Goal: Task Accomplishment & Management: Complete application form

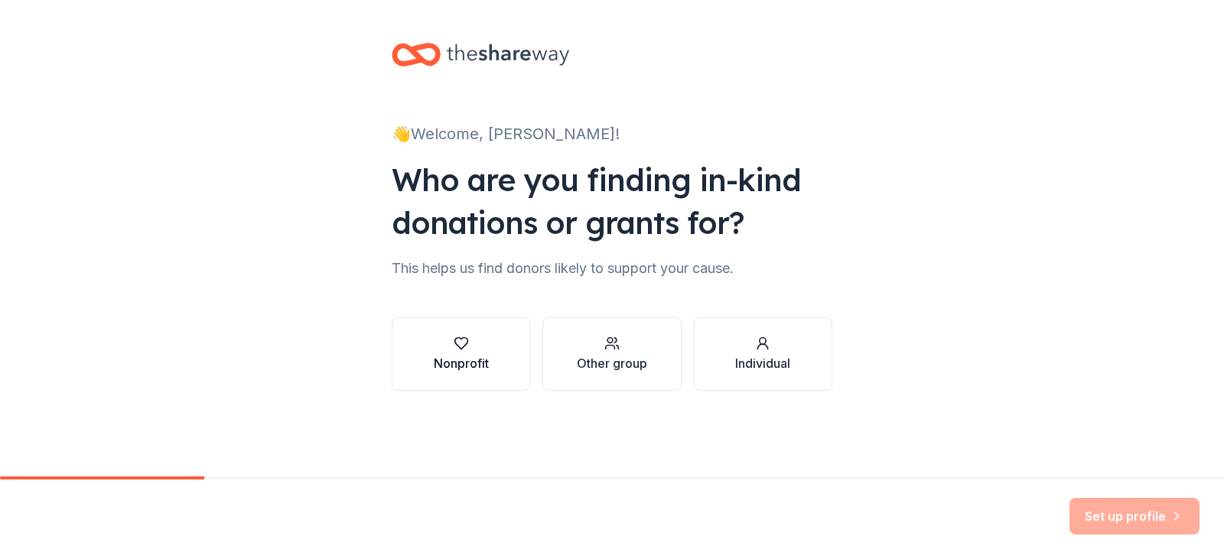
click at [479, 373] on button "Nonprofit" at bounding box center [461, 353] width 138 height 73
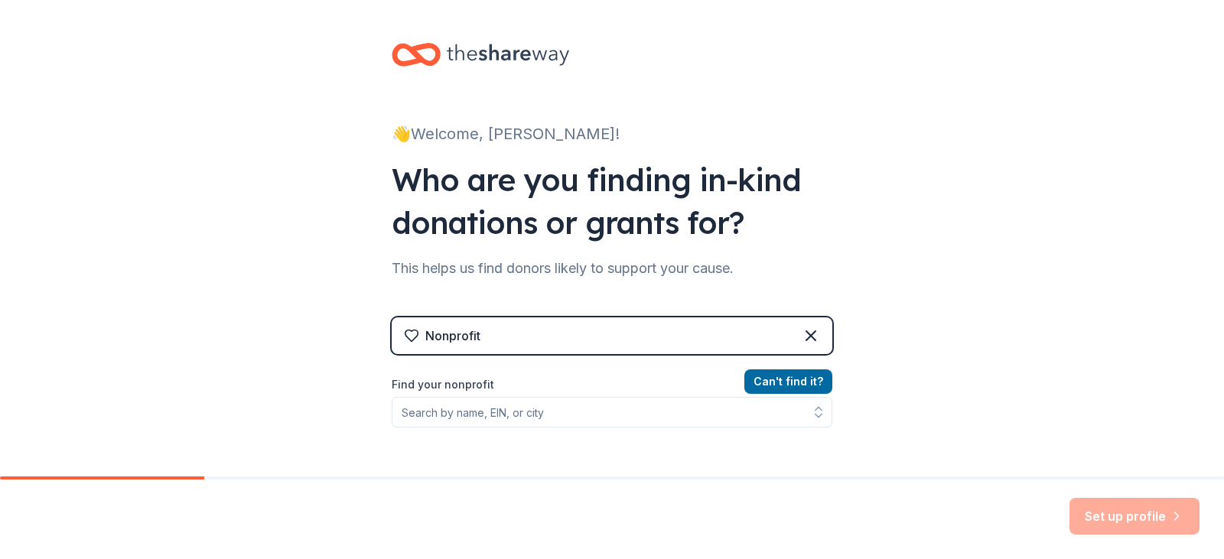
drag, startPoint x: 642, startPoint y: 372, endPoint x: 632, endPoint y: 409, distance: 39.0
click at [632, 409] on div "Nonprofit Can ' t find it? Find your nonprofit" at bounding box center [612, 448] width 440 height 263
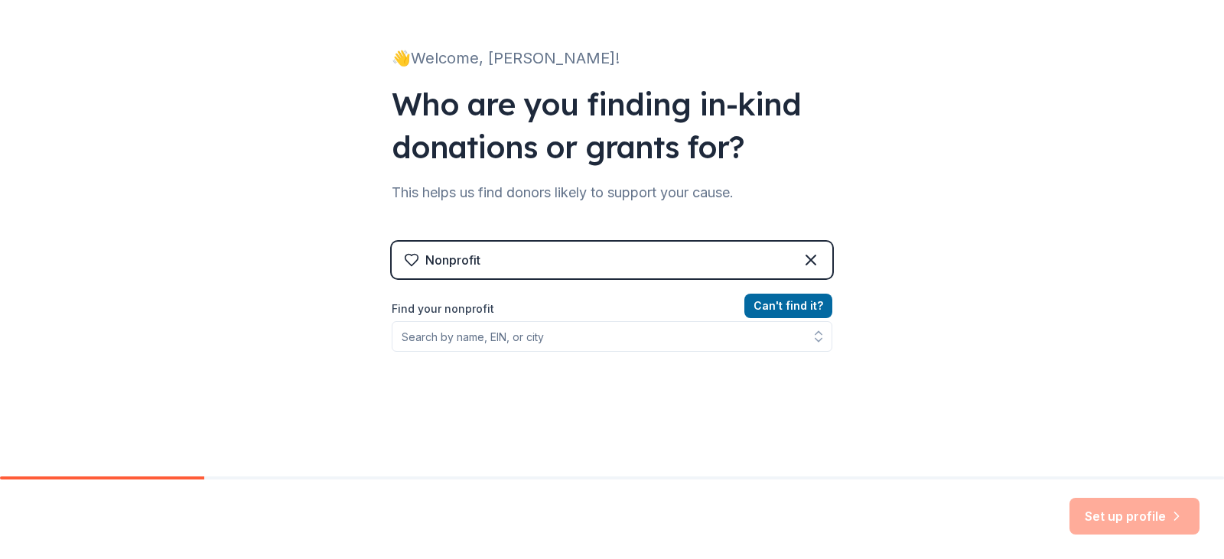
scroll to position [76, 0]
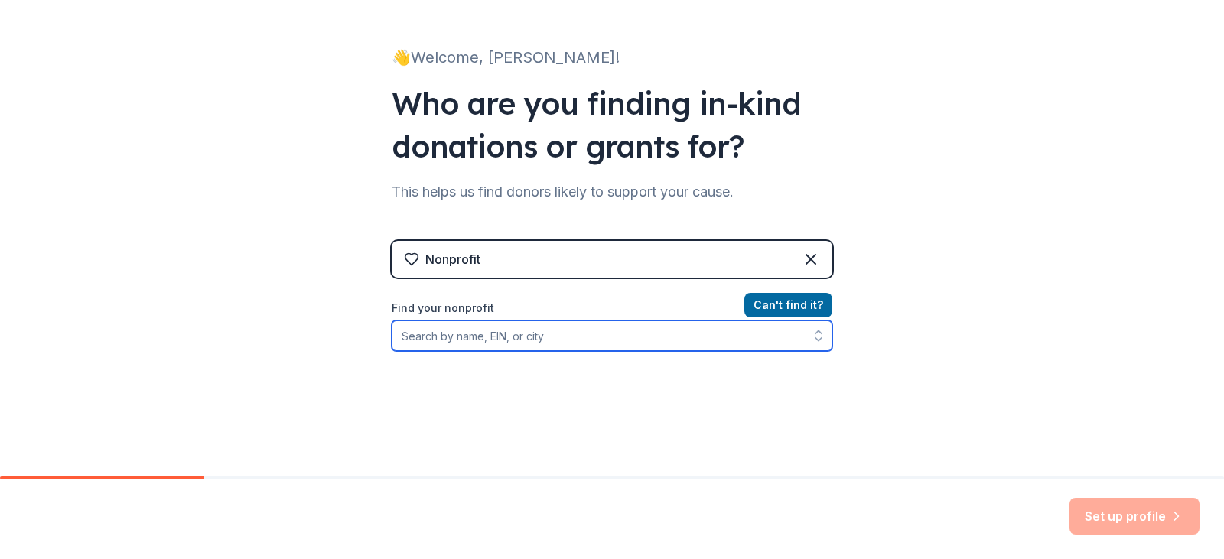
click at [596, 338] on input "Find your nonprofit" at bounding box center [612, 335] width 440 height 31
type input "Mark Your Path"
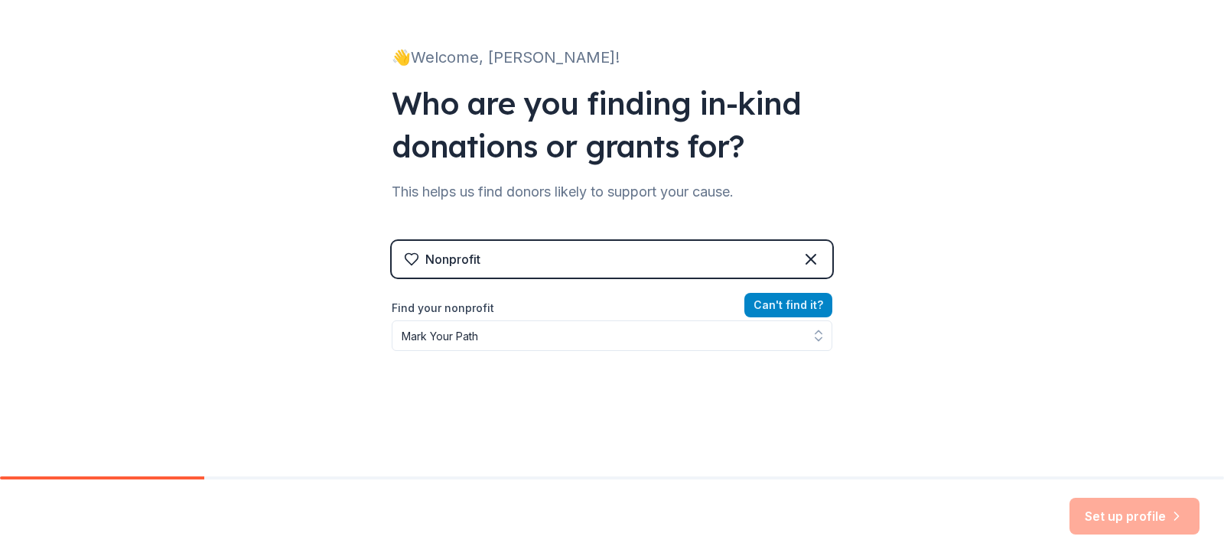
click at [785, 303] on button "Can ' t find it?" at bounding box center [788, 305] width 88 height 24
click at [785, 307] on button "Can ' t find it?" at bounding box center [788, 305] width 88 height 24
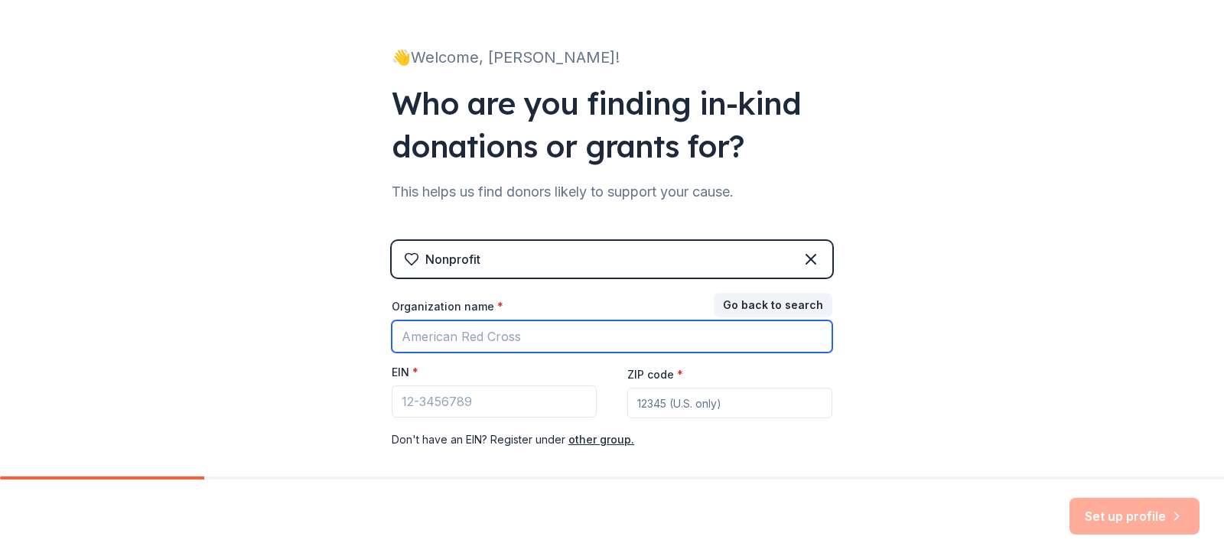
click at [698, 333] on input "Organization name *" at bounding box center [612, 336] width 440 height 32
type input "Mark Your Path"
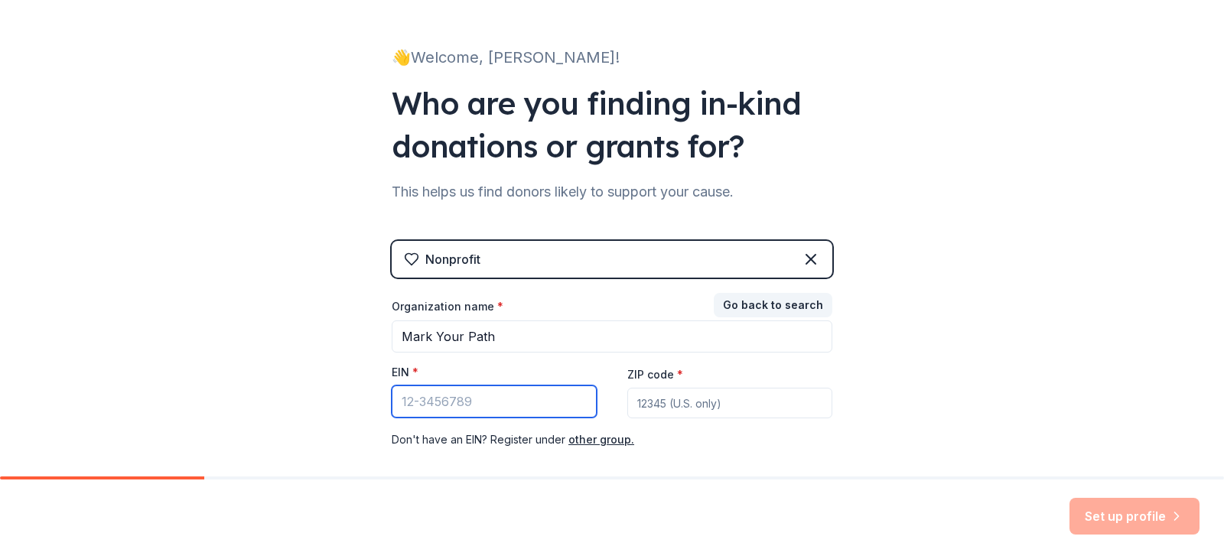
paste input "[US_EMPLOYER_IDENTIFICATION_NUMBER]"
type input "[US_EMPLOYER_IDENTIFICATION_NUMBER]"
click at [691, 408] on input "ZIP code *" at bounding box center [729, 403] width 205 height 31
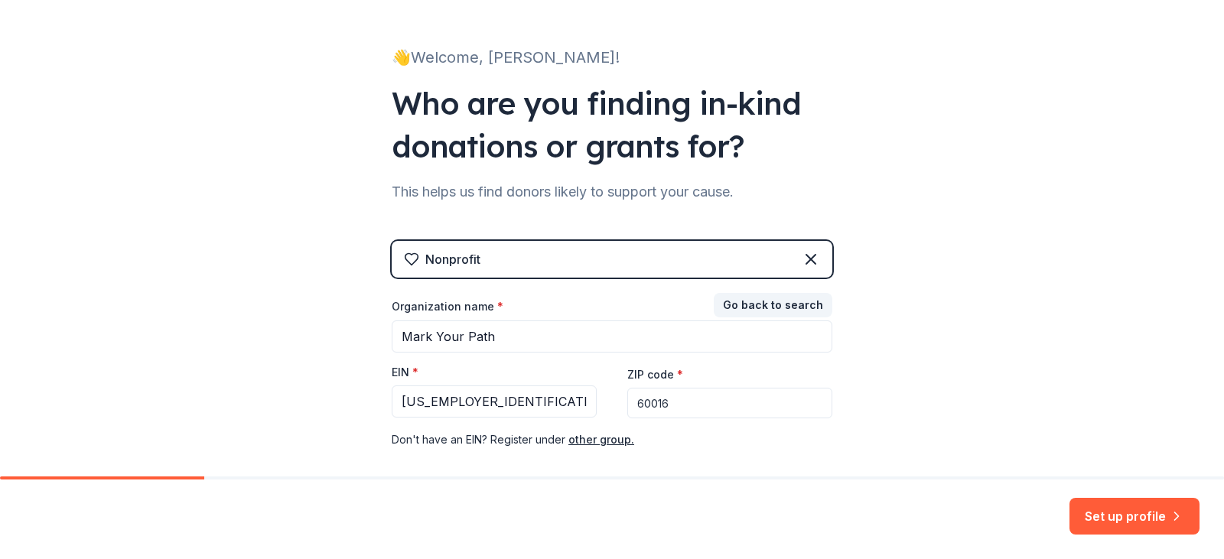
scroll to position [153, 0]
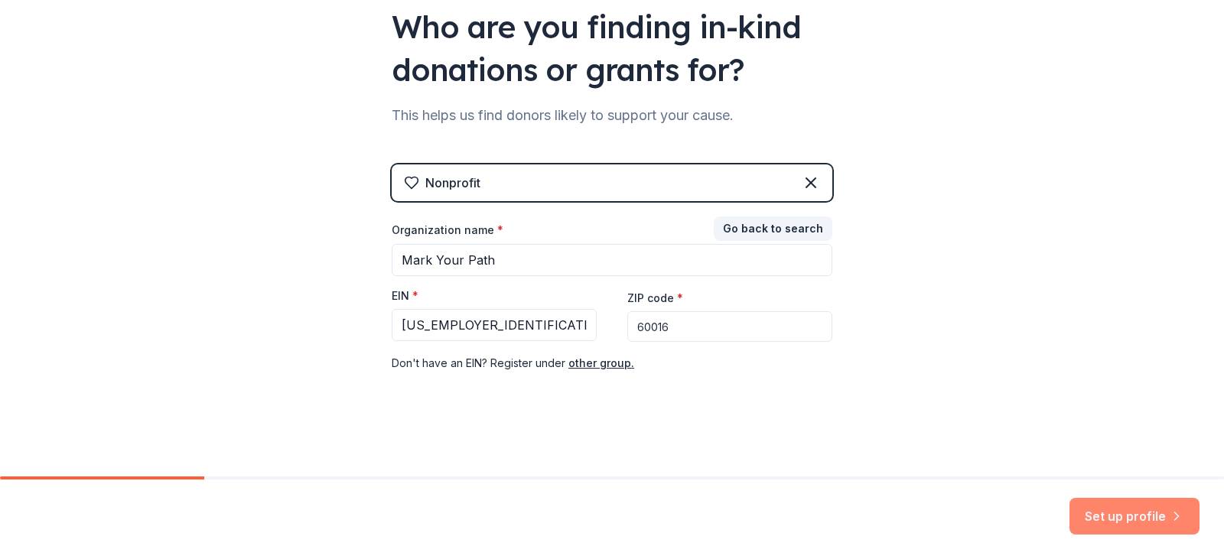
type input "60016"
click at [1165, 506] on button "Set up profile" at bounding box center [1134, 516] width 130 height 37
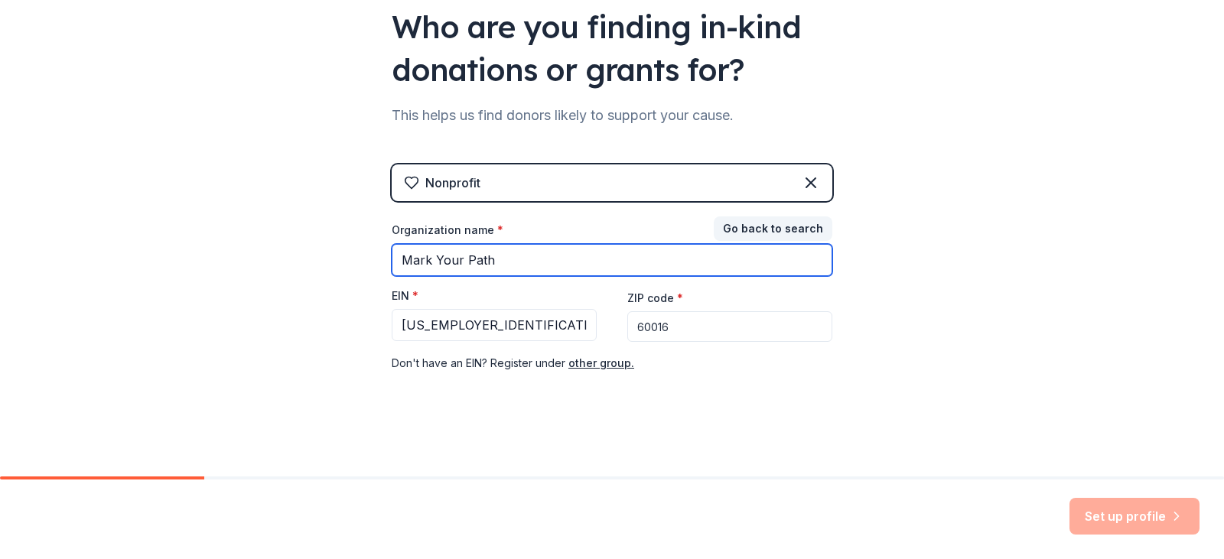
click at [685, 263] on input "Mark Your Path" at bounding box center [612, 260] width 440 height 32
type input "Mark Your Pathnd"
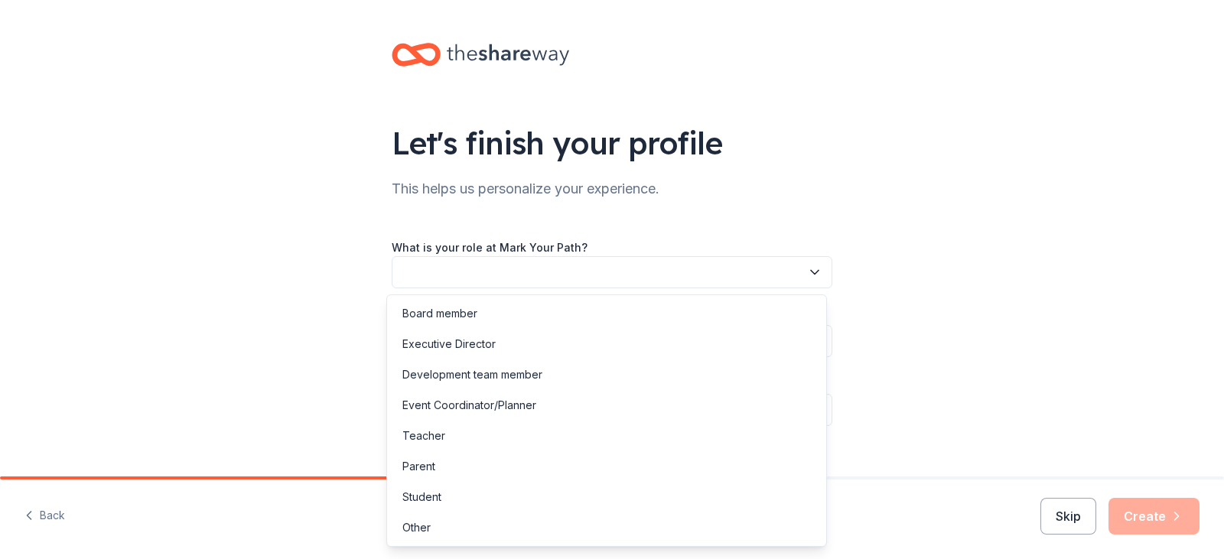
click at [675, 274] on button "button" at bounding box center [612, 272] width 440 height 32
click at [556, 541] on div "Other" at bounding box center [606, 527] width 433 height 31
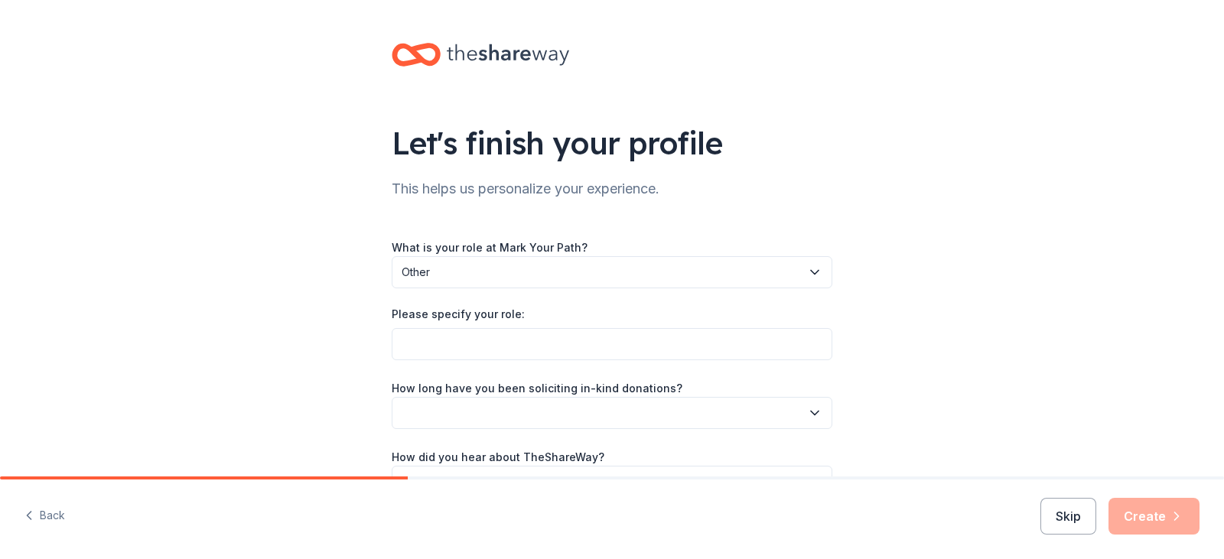
click at [551, 362] on div "What is your role at Mark Your Path? Other Please specify your role: How long h…" at bounding box center [612, 368] width 440 height 260
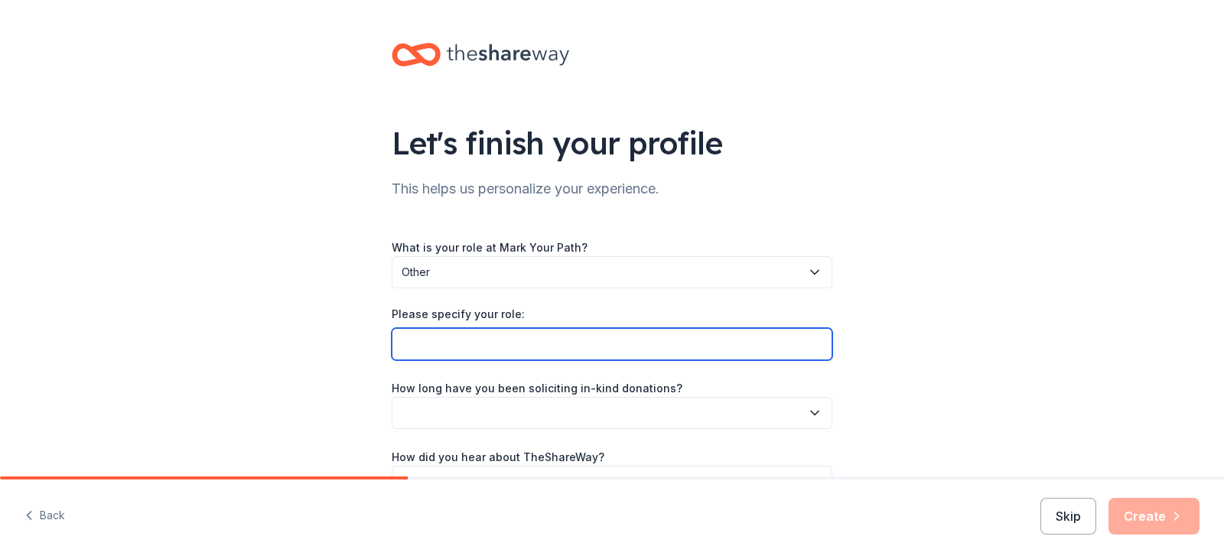
click at [564, 353] on input "Please specify your role:" at bounding box center [612, 344] width 440 height 32
type input "My"
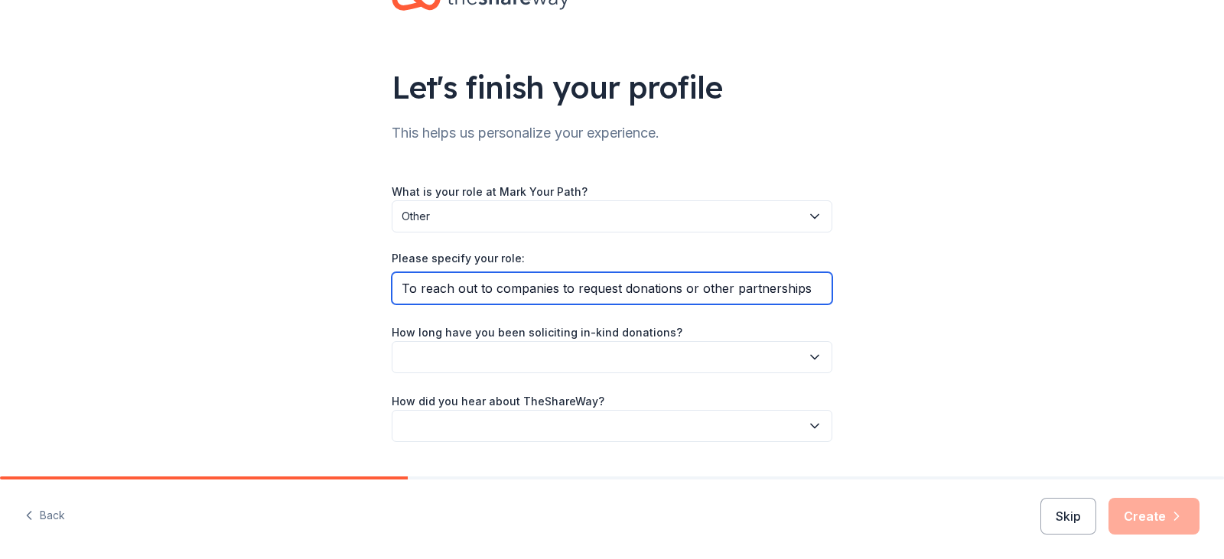
scroll to position [57, 0]
type input "To reach out to companies to request donations or other partnerships"
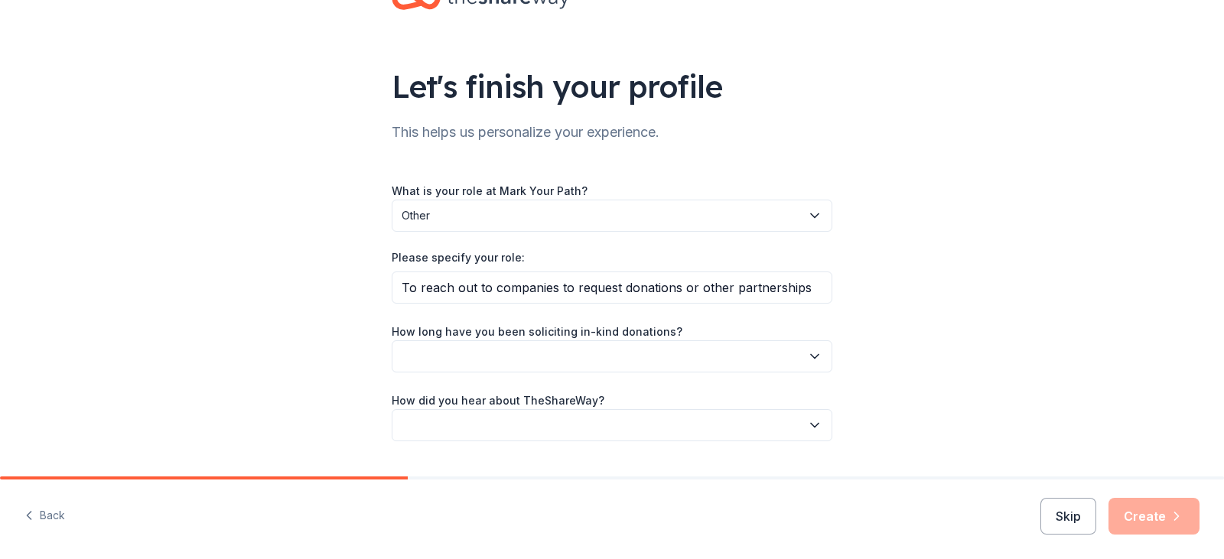
click at [564, 353] on button "button" at bounding box center [612, 356] width 440 height 32
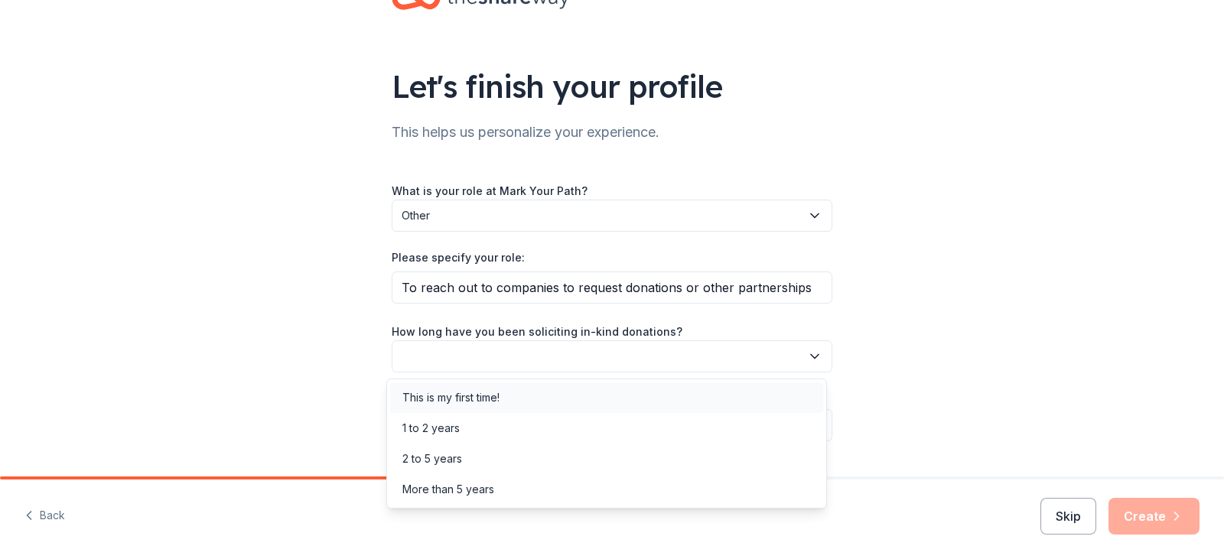
click at [549, 394] on div "This is my first time!" at bounding box center [606, 397] width 433 height 31
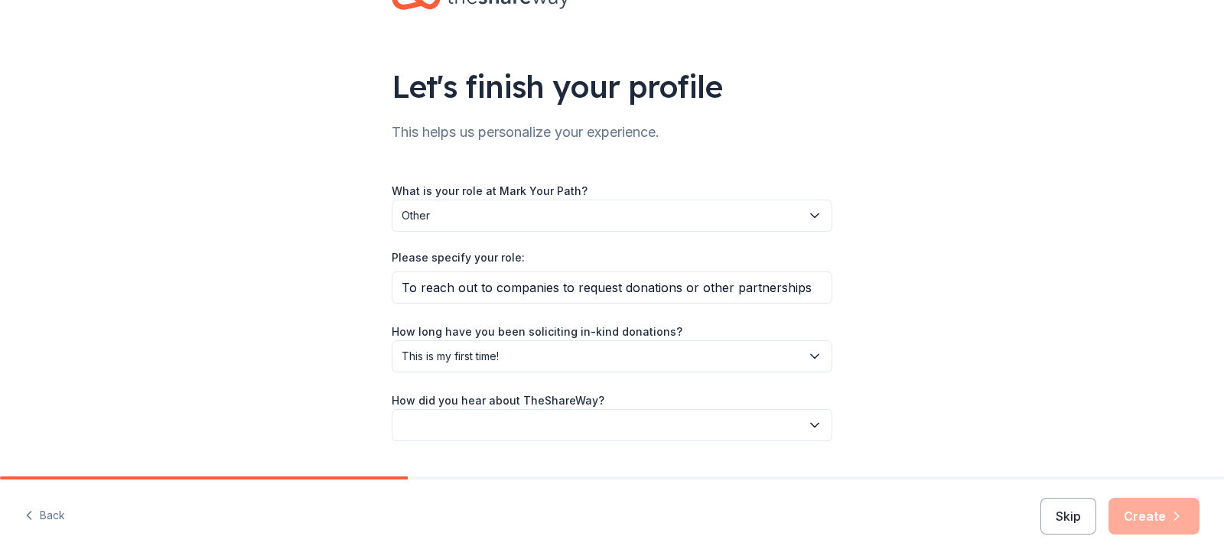
scroll to position [95, 0]
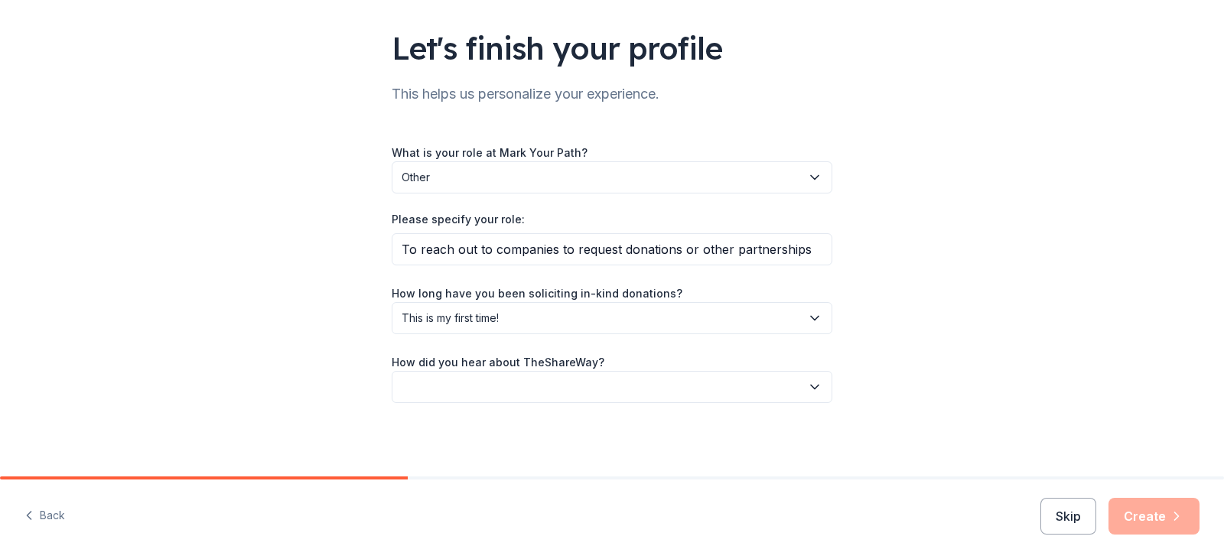
click at [549, 394] on button "button" at bounding box center [612, 387] width 440 height 32
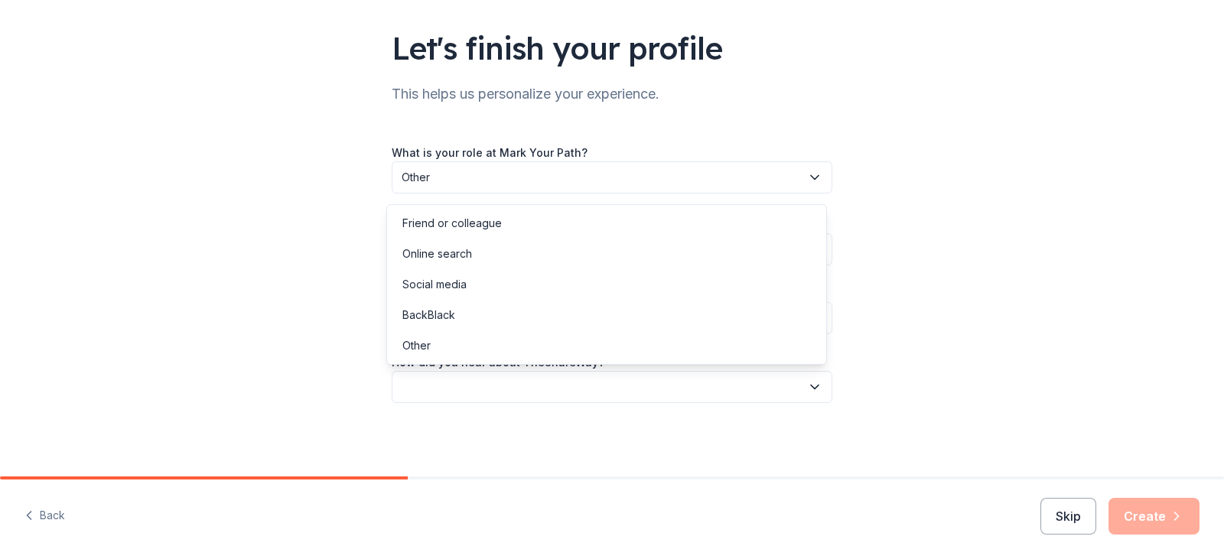
click at [549, 394] on button "button" at bounding box center [612, 387] width 440 height 32
click at [516, 343] on div "Other" at bounding box center [606, 345] width 433 height 31
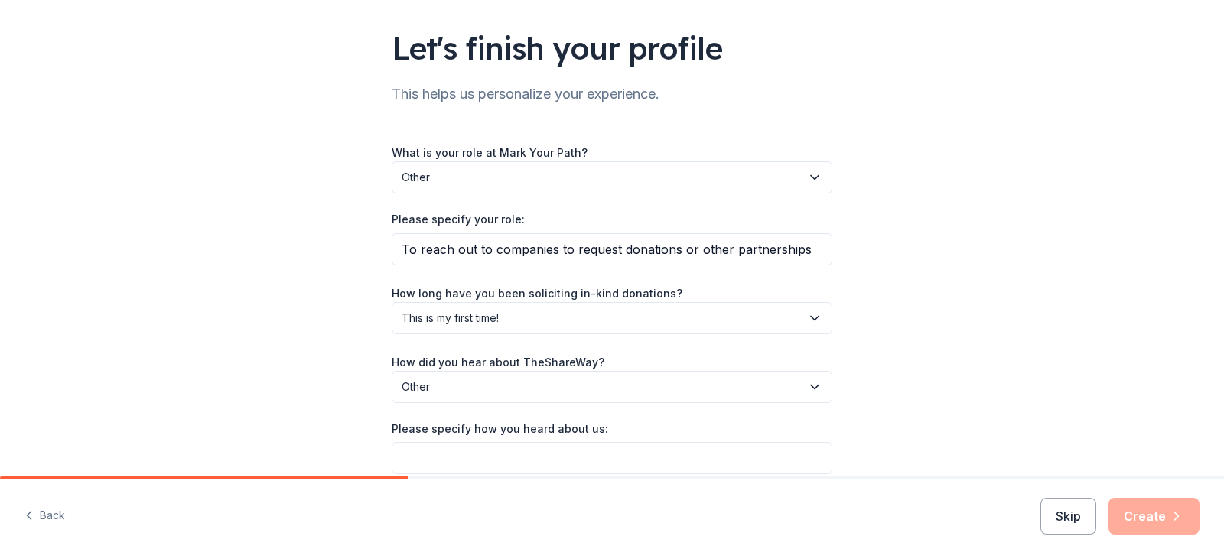
scroll to position [166, 0]
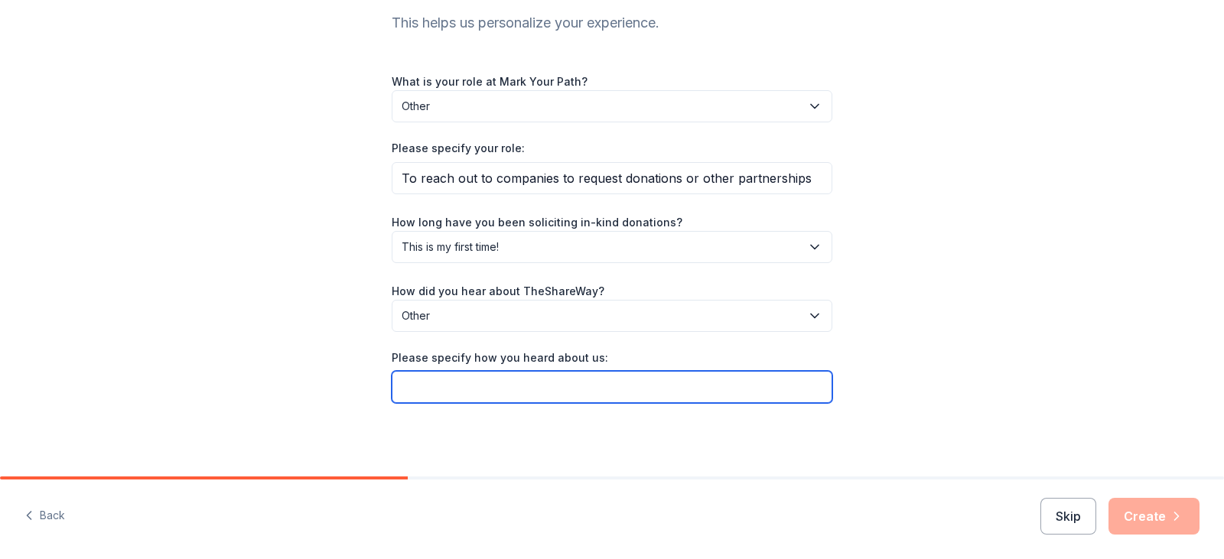
click at [627, 389] on input "Please specify how you heard about us:" at bounding box center [612, 387] width 440 height 32
type input "Found it online"
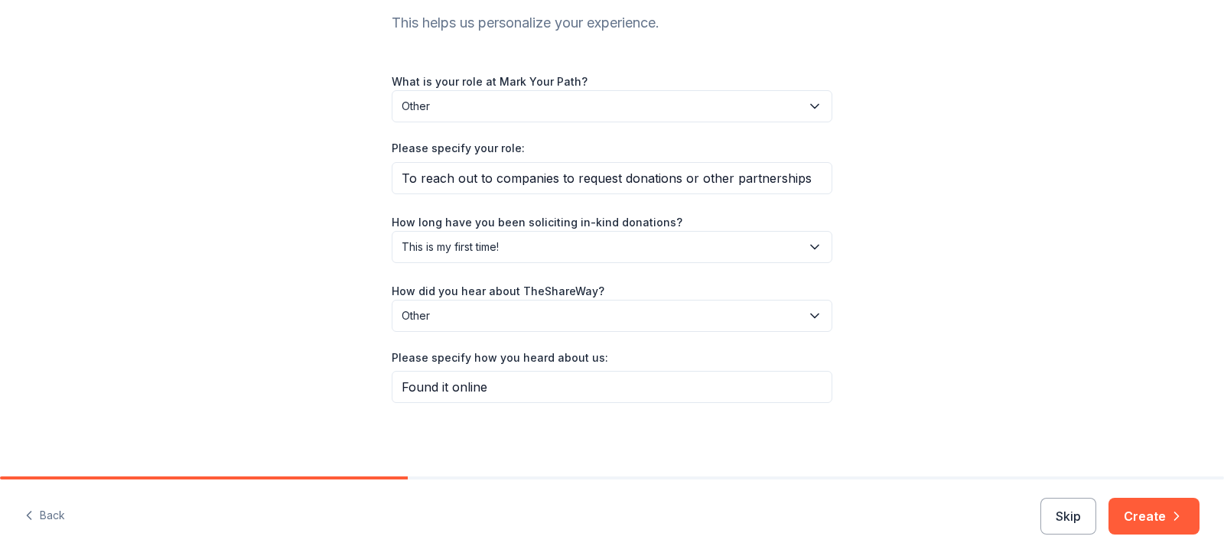
click at [1156, 496] on div "Back Skip Create" at bounding box center [612, 519] width 1224 height 80
click at [1152, 511] on button "Create" at bounding box center [1153, 516] width 91 height 37
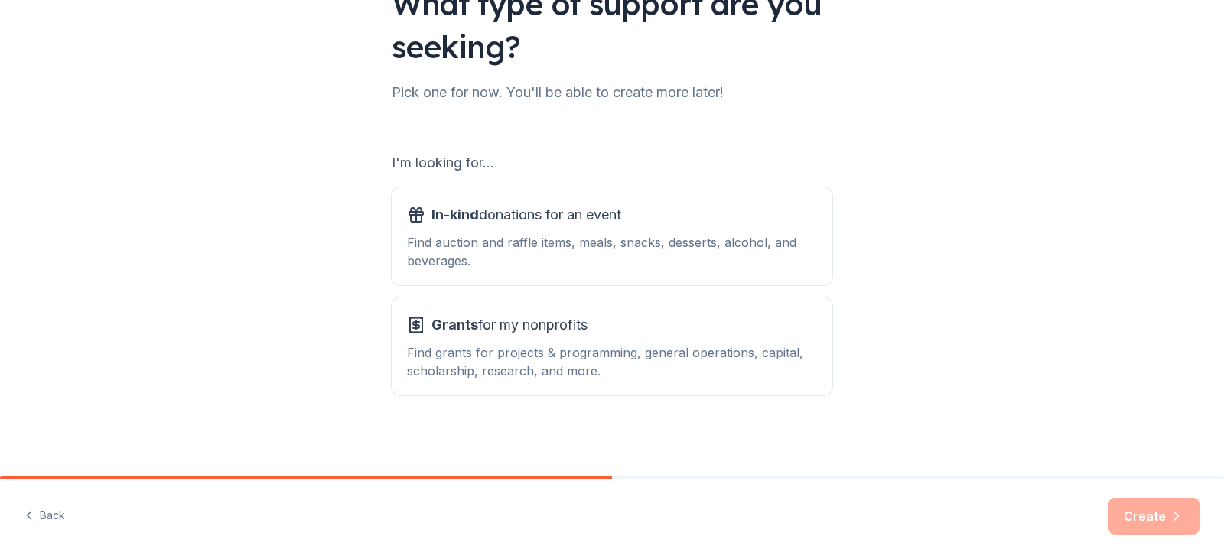
scroll to position [141, 0]
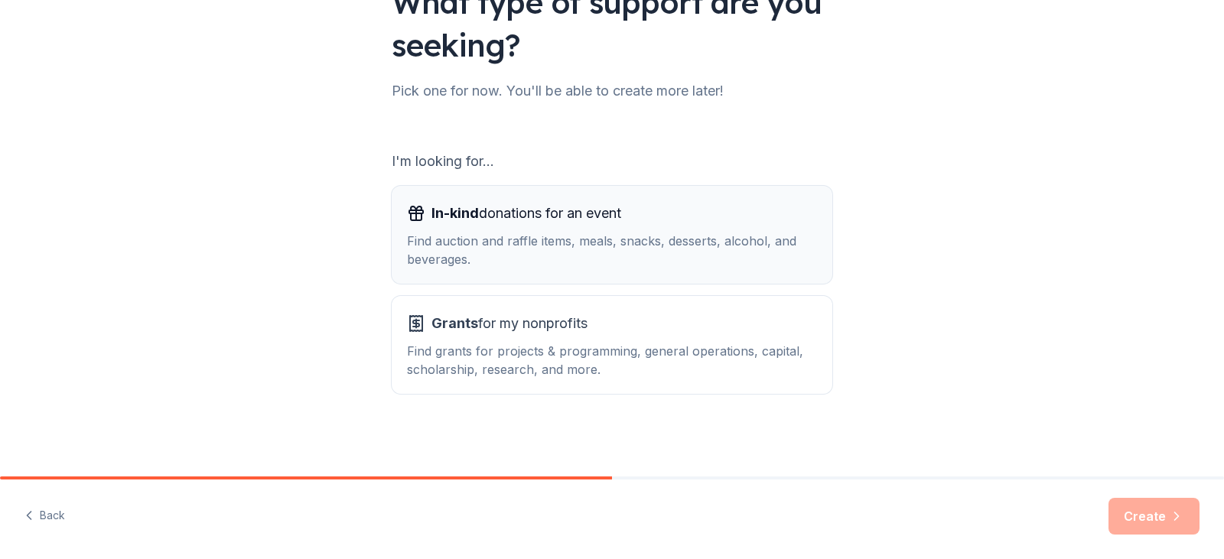
click at [692, 255] on div "Find auction and raffle items, meals, snacks, desserts, alcohol, and beverages." at bounding box center [612, 250] width 410 height 37
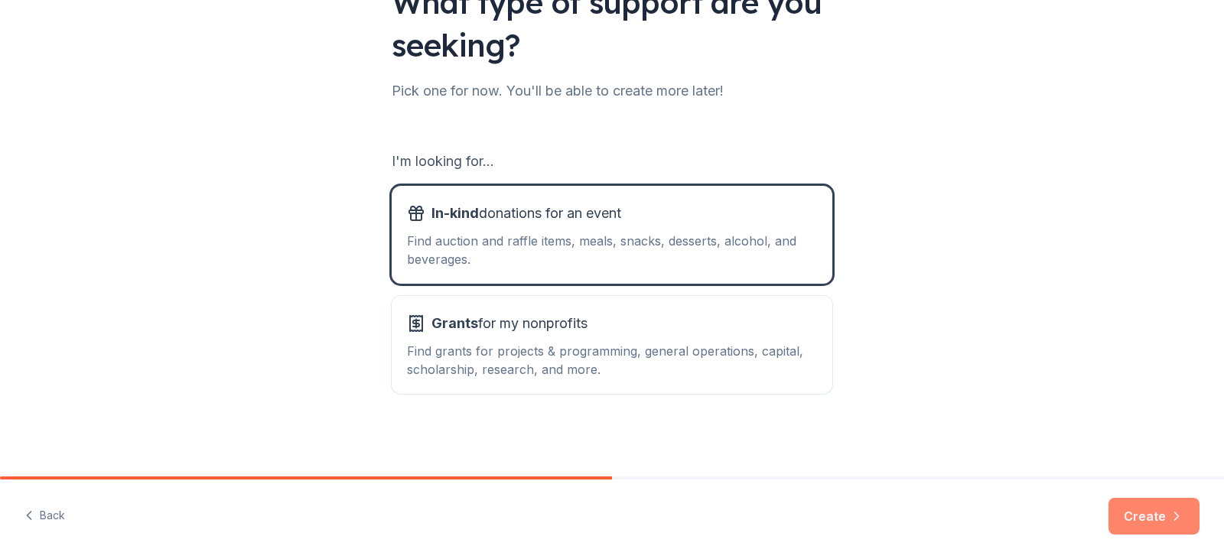
click at [1131, 508] on button "Create" at bounding box center [1153, 516] width 91 height 37
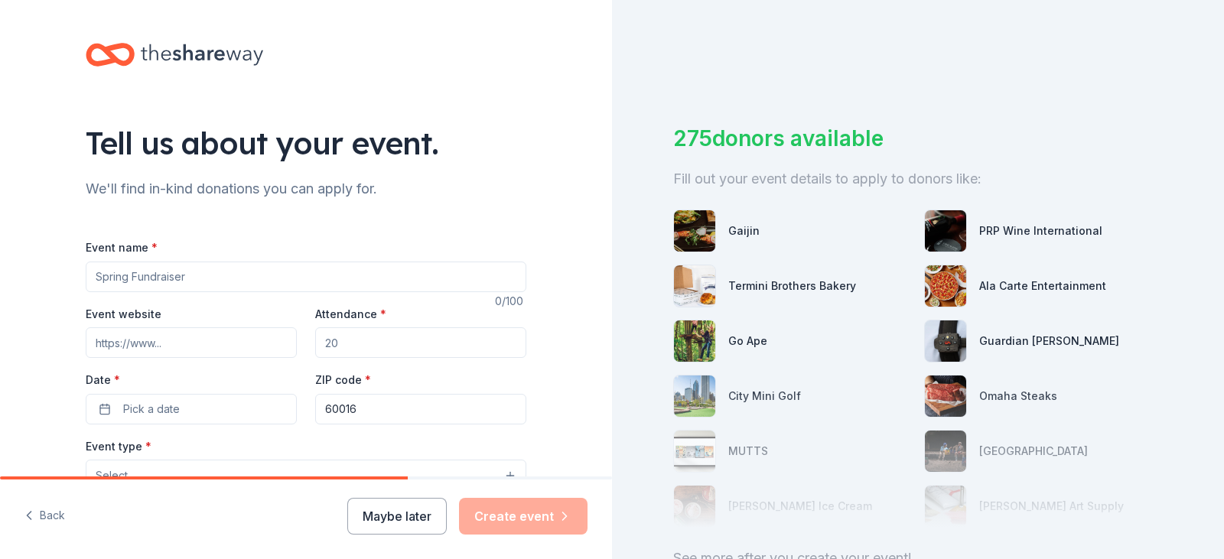
click at [301, 279] on input "Event name *" at bounding box center [306, 277] width 440 height 31
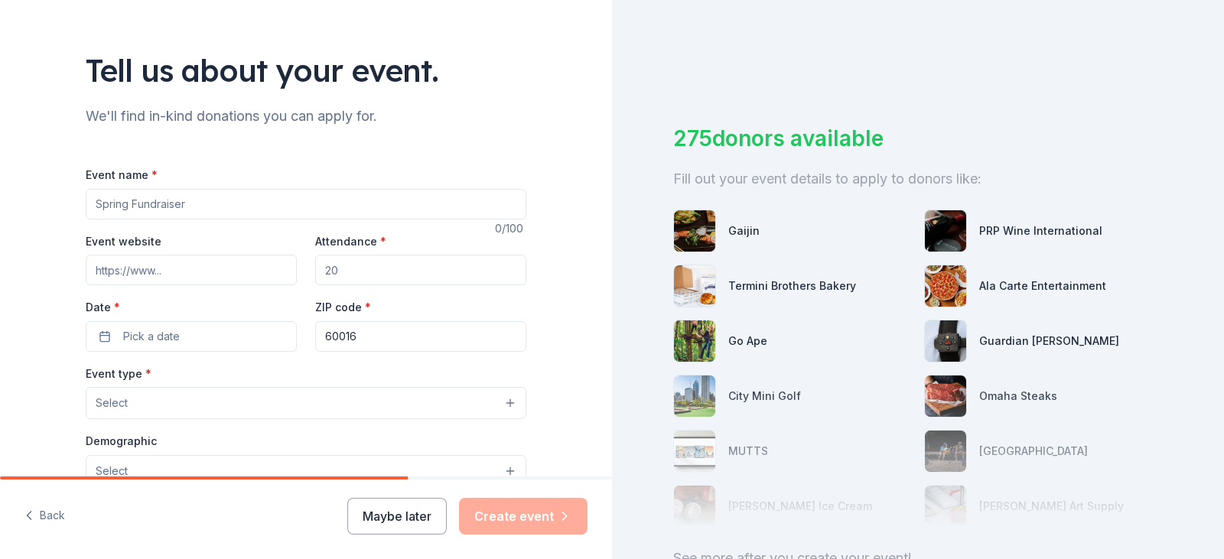
scroll to position [73, 0]
paste input "Mark Your Path Foundation Inaugural Golf Outing"
type input "Mark Your Path Foundation Inaugural Golf Outing"
click at [226, 265] on input "Event website" at bounding box center [191, 269] width 211 height 31
paste input "[URL][DOMAIN_NAME]"
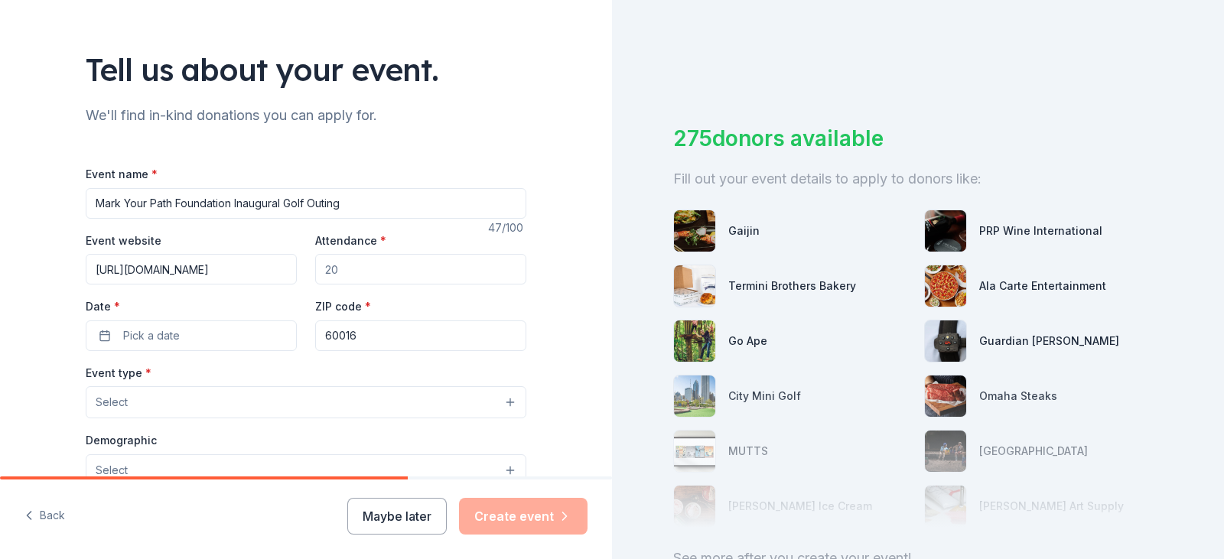
scroll to position [0, 175]
type input "[URL][DOMAIN_NAME]"
click at [327, 267] on input "Attendance *" at bounding box center [420, 269] width 211 height 31
type input "120"
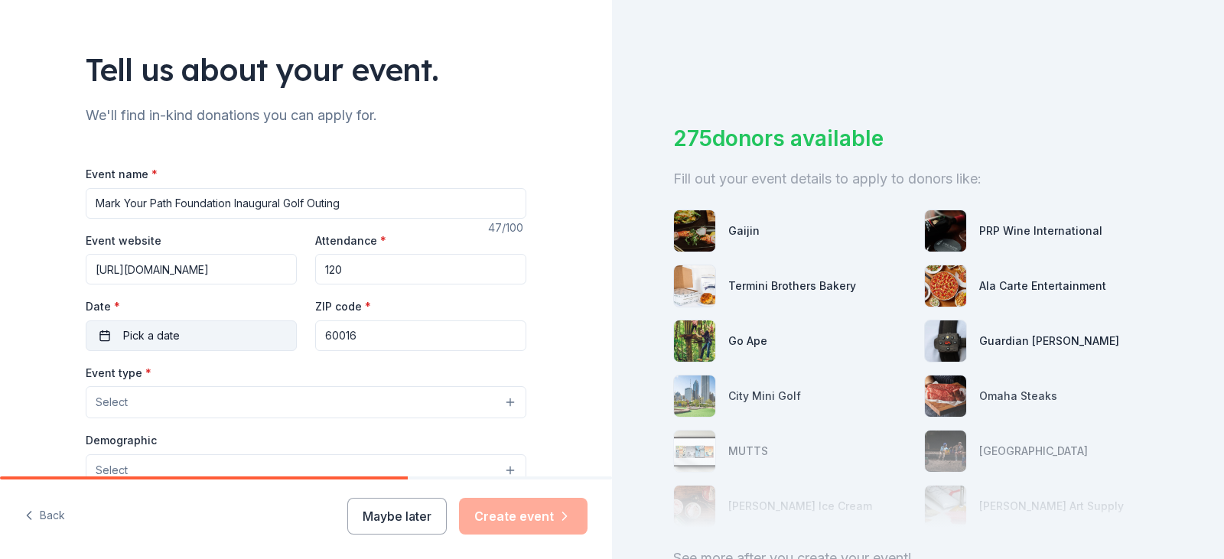
click at [112, 344] on button "Pick a date" at bounding box center [191, 335] width 211 height 31
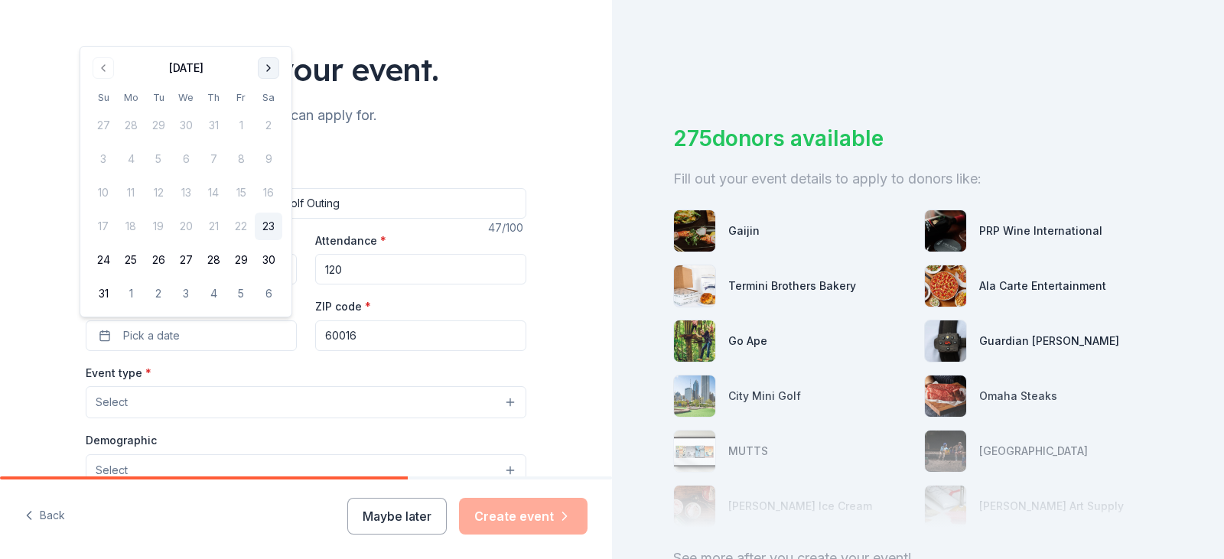
click at [266, 67] on button "Go to next month" at bounding box center [268, 67] width 21 height 21
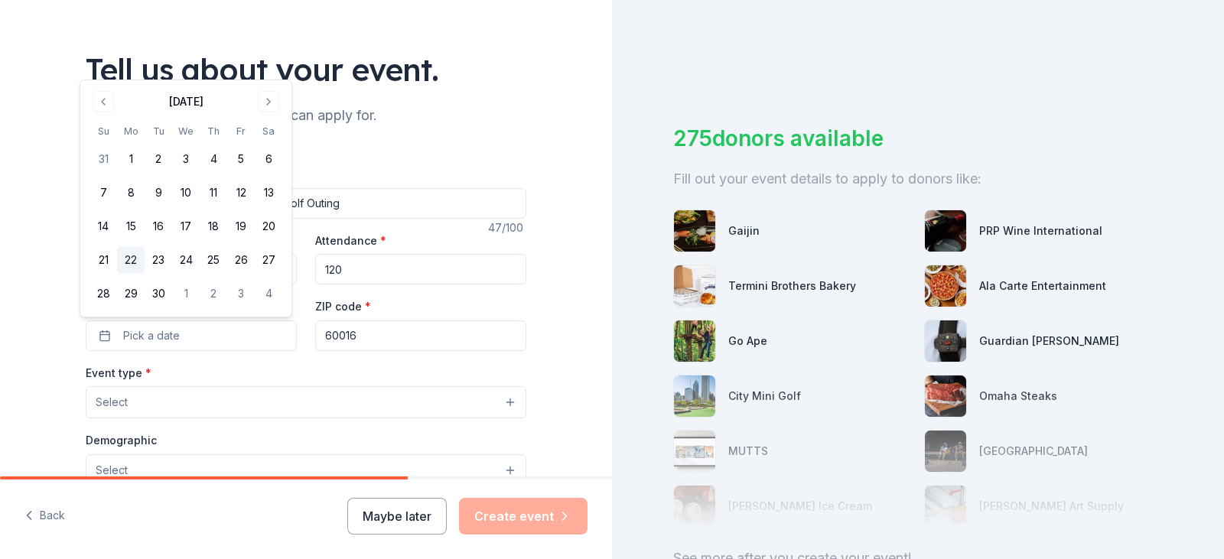
click at [127, 262] on button "22" at bounding box center [131, 260] width 28 height 28
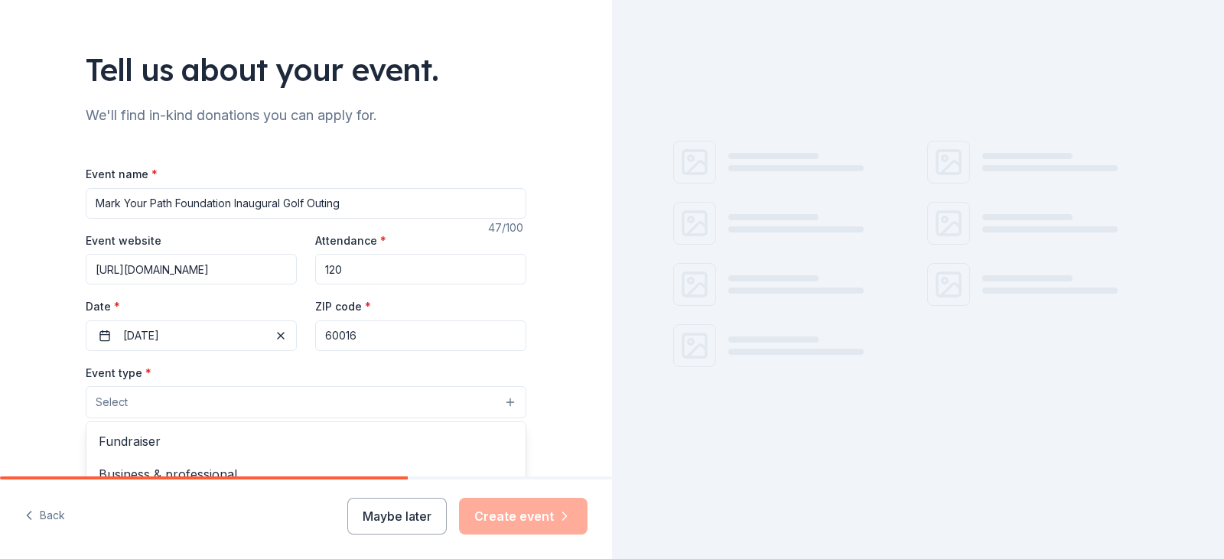
click at [338, 388] on button "Select" at bounding box center [306, 402] width 440 height 32
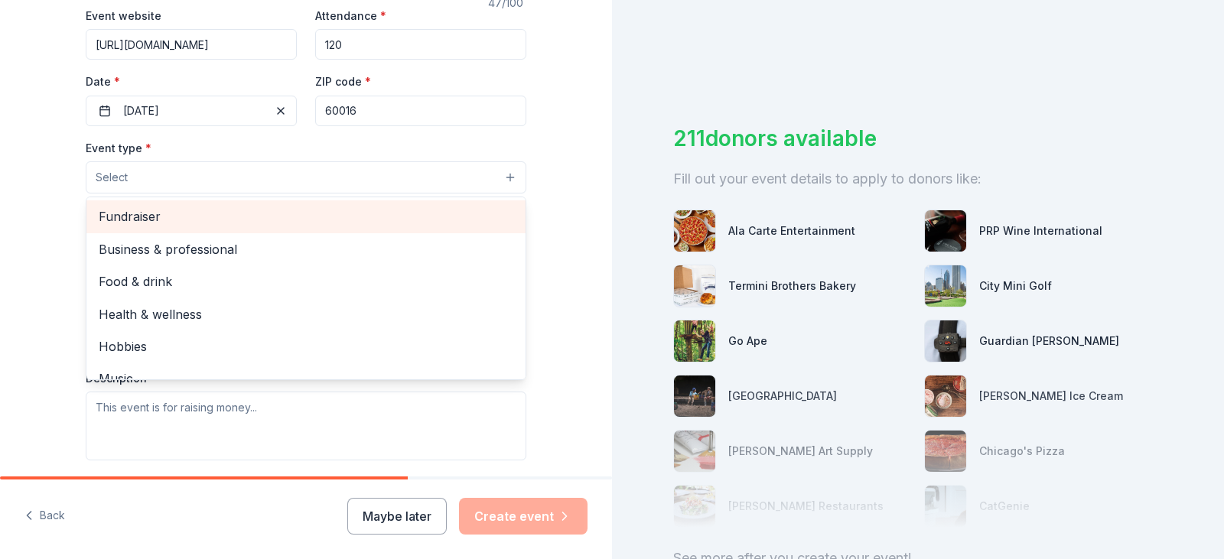
click at [319, 217] on span "Fundraiser" at bounding box center [306, 216] width 414 height 20
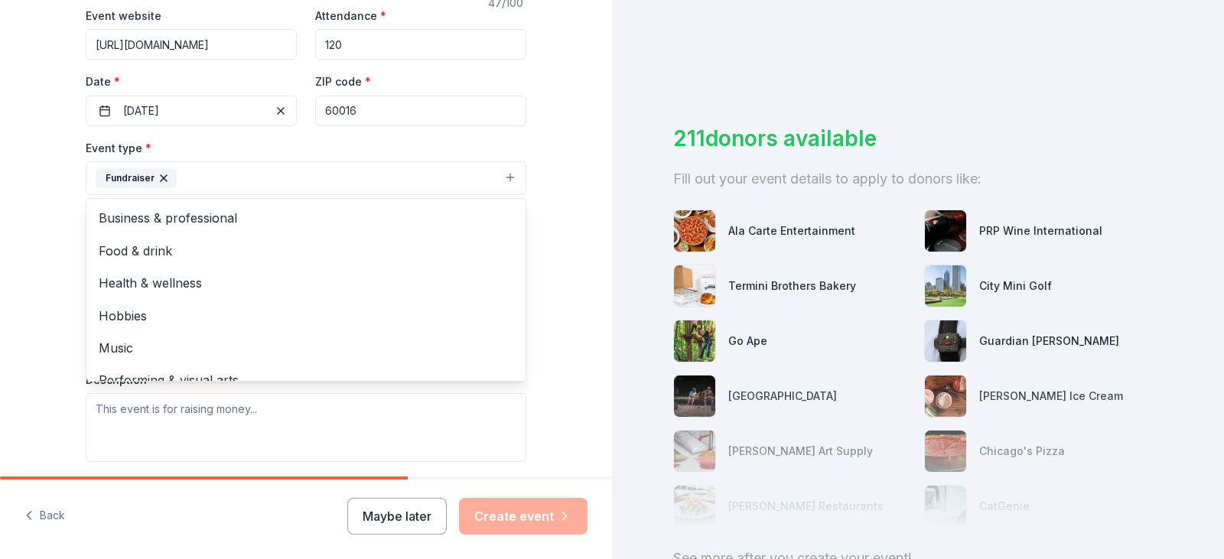
click at [525, 157] on div "Tell us about your event. We'll find in-kind donations you can apply for. Event…" at bounding box center [305, 211] width 489 height 1019
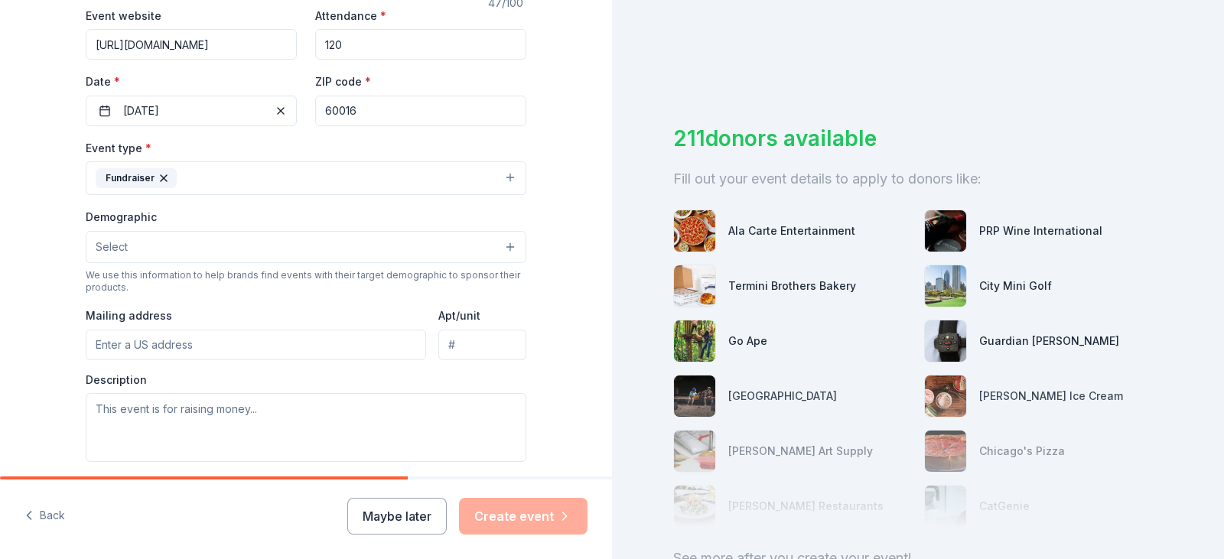
click at [379, 260] on button "Select" at bounding box center [306, 247] width 440 height 32
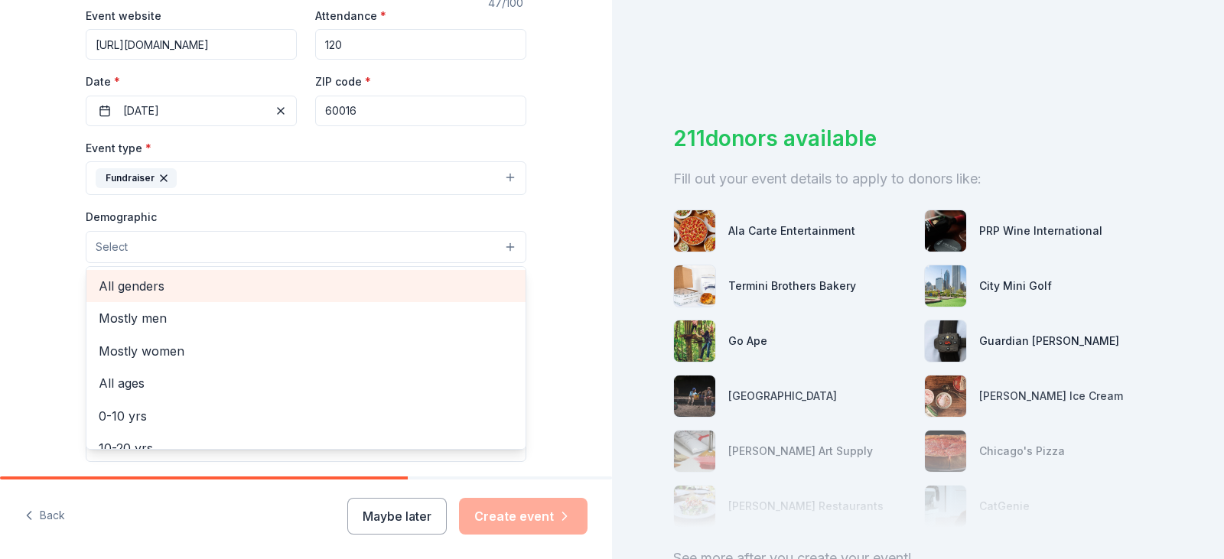
click at [379, 290] on span "All genders" at bounding box center [306, 286] width 414 height 20
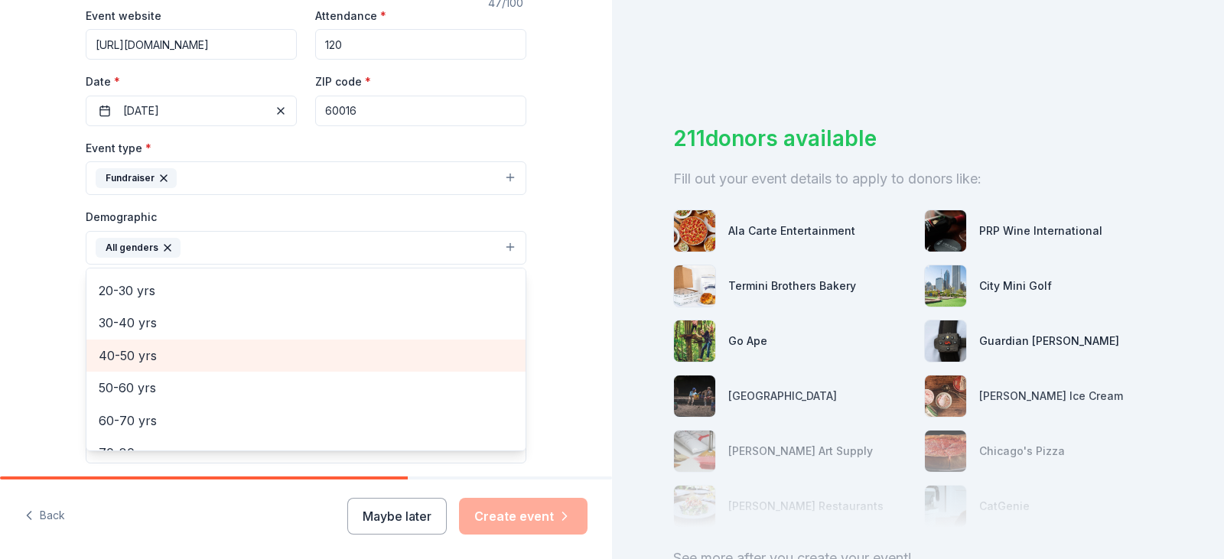
scroll to position [148, 0]
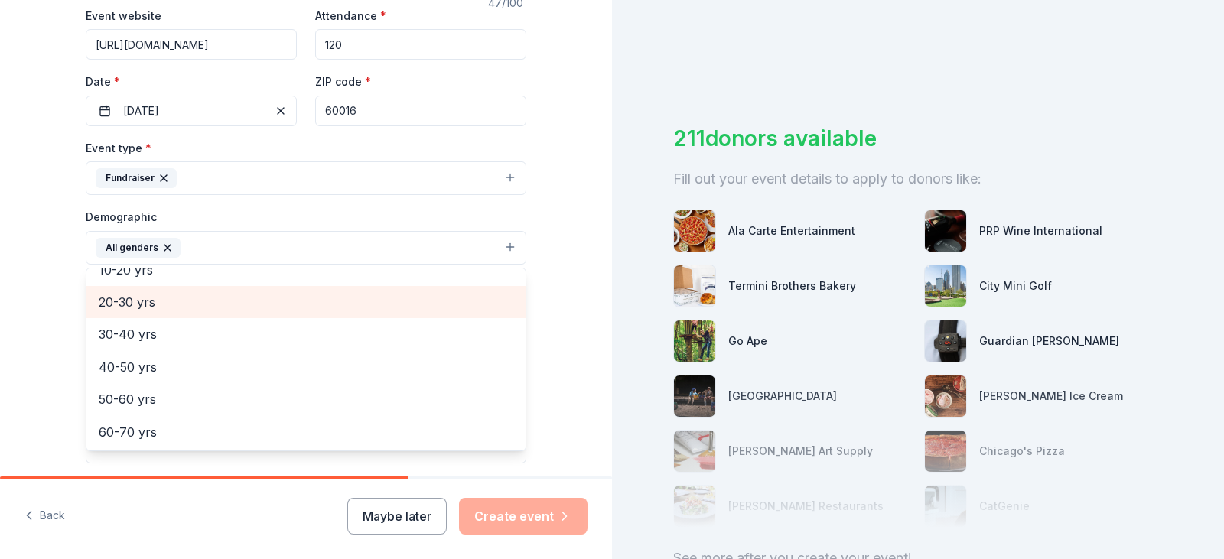
click at [278, 310] on span "20-30 yrs" at bounding box center [306, 302] width 414 height 20
click at [282, 314] on div "30-40 yrs" at bounding box center [305, 302] width 439 height 32
click at [282, 314] on div "40-50 yrs" at bounding box center [305, 302] width 439 height 32
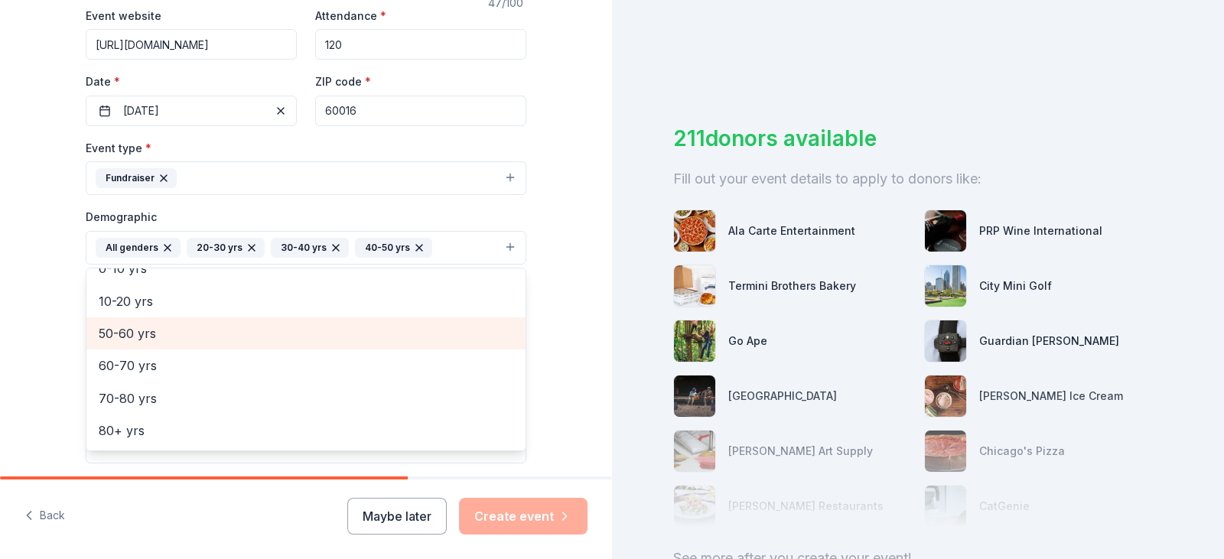
click at [284, 340] on span "50-60 yrs" at bounding box center [306, 333] width 414 height 20
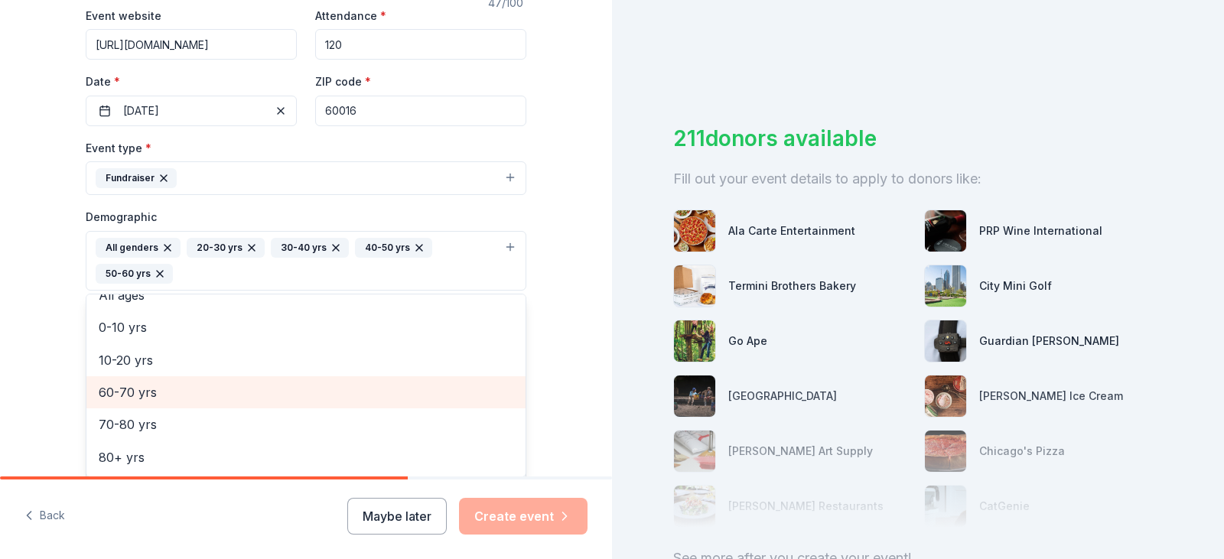
click at [286, 399] on span "60-70 yrs" at bounding box center [306, 392] width 414 height 20
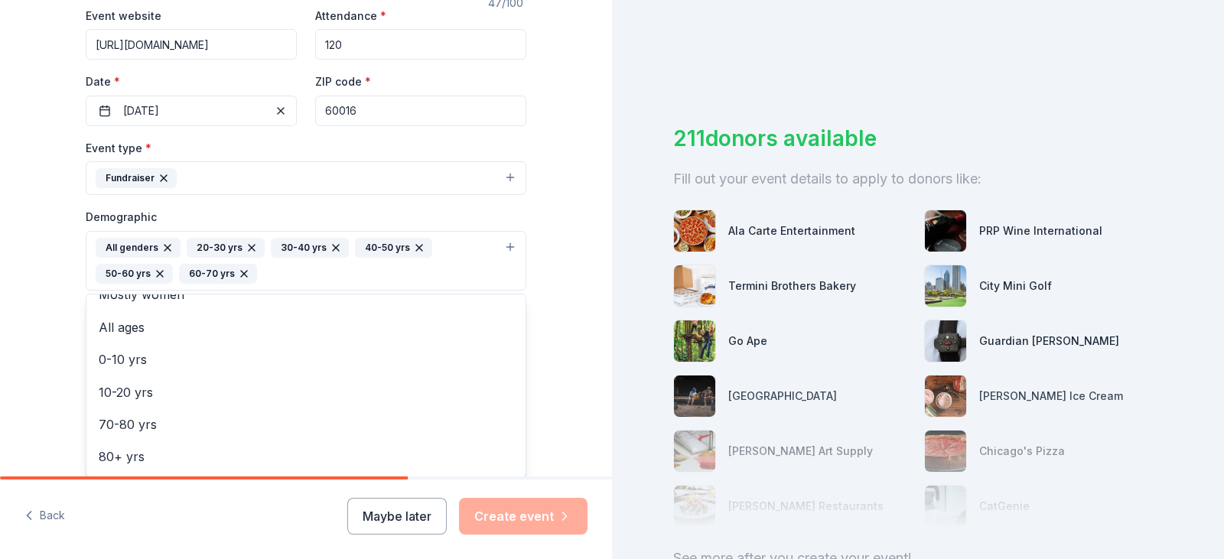
click at [548, 275] on div "Tell us about your event. We'll find in-kind donations you can apply for. Event…" at bounding box center [306, 225] width 612 height 1047
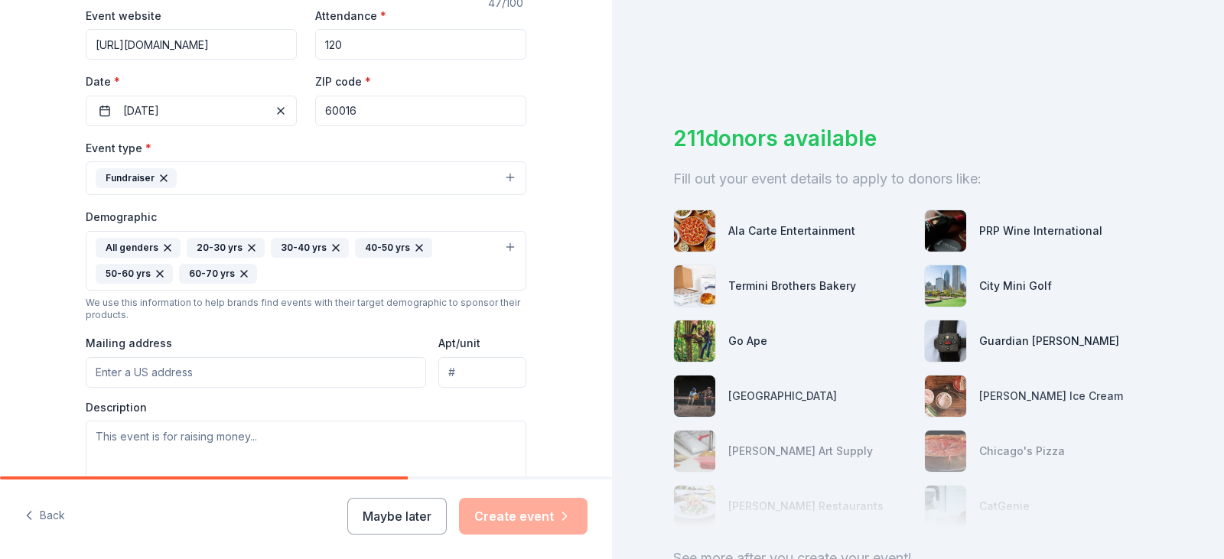
click at [289, 353] on div "Mailing address" at bounding box center [256, 360] width 340 height 54
click at [289, 367] on input "Mailing address" at bounding box center [256, 372] width 340 height 31
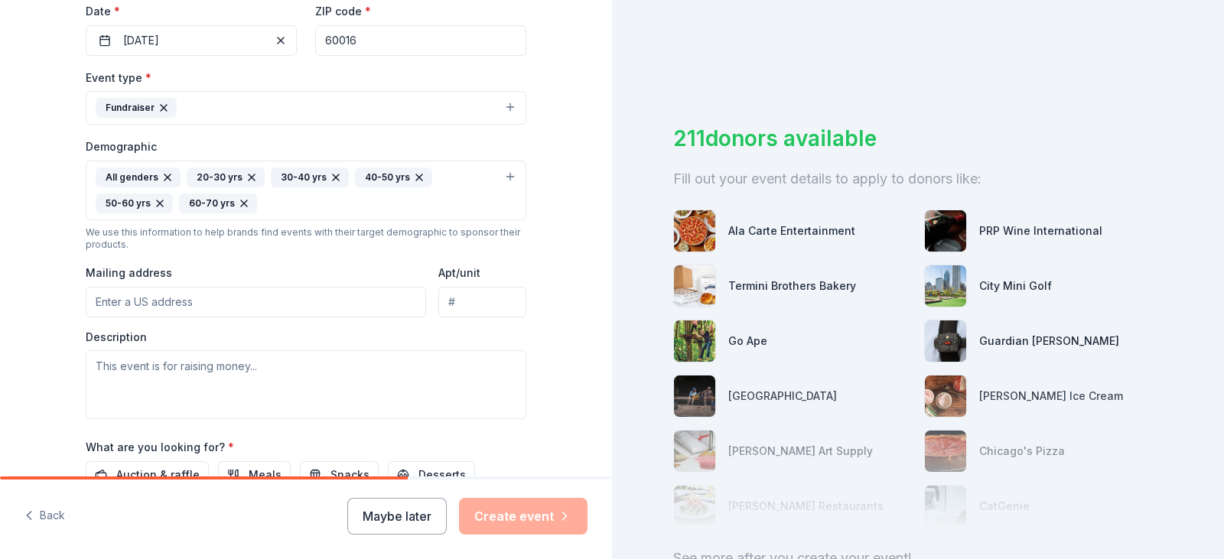
scroll to position [373, 0]
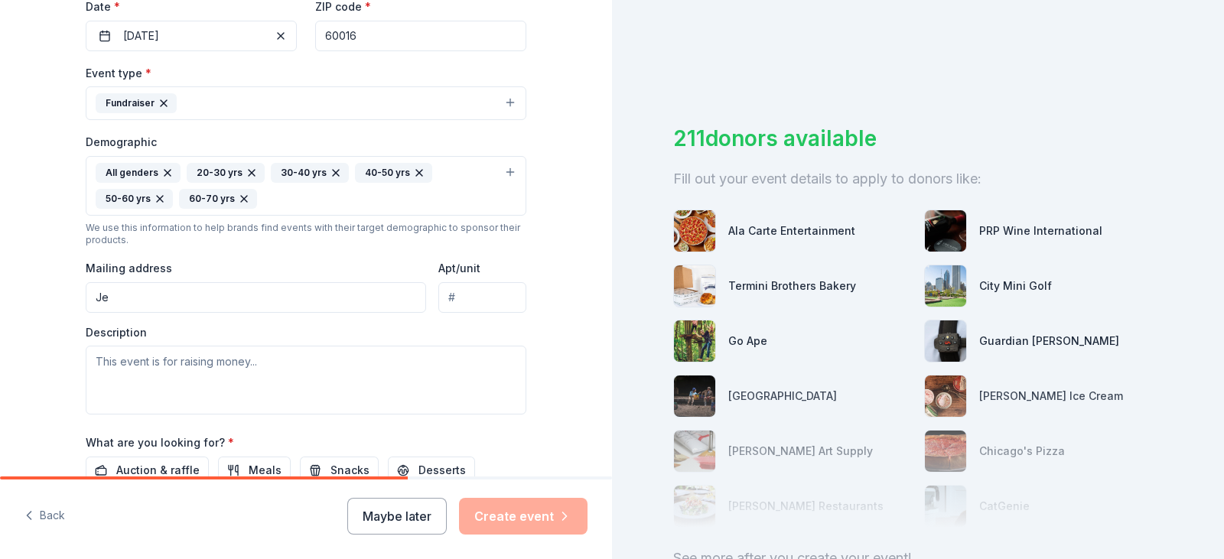
type input "J"
type input "jeremyp"
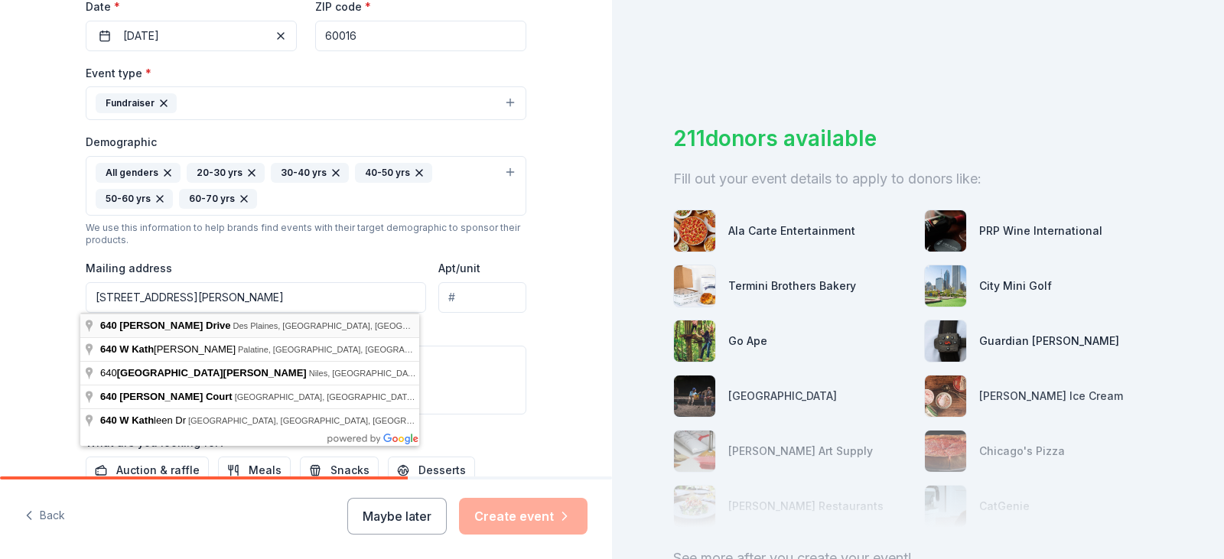
type input "[STREET_ADDRESS][PERSON_NAME]"
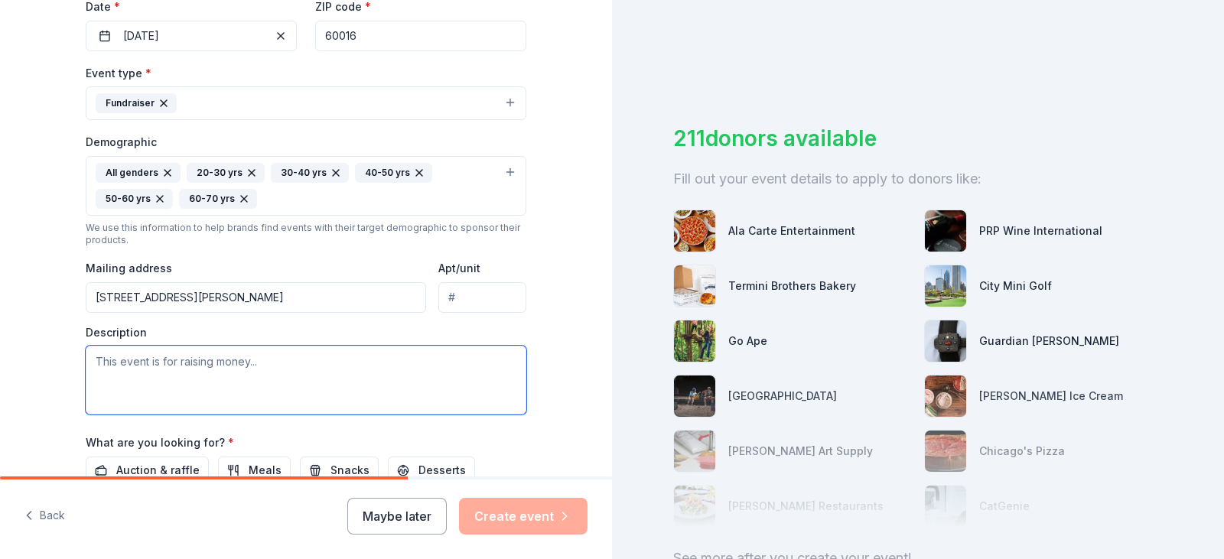
click at [362, 371] on textarea at bounding box center [306, 380] width 440 height 69
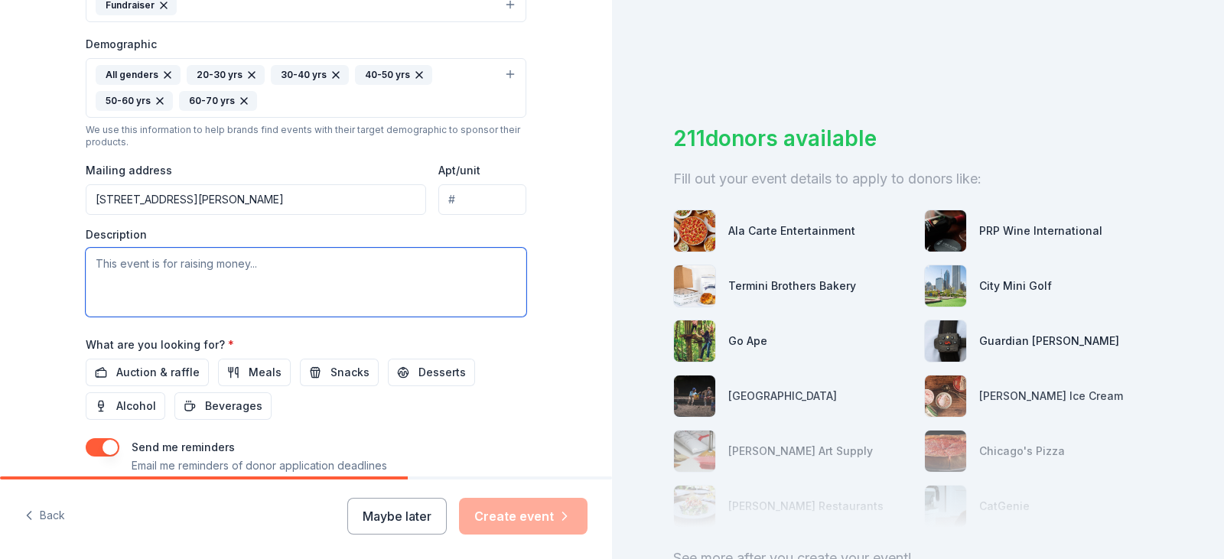
scroll to position [473, 0]
click at [382, 268] on textarea "This event is raising more to provide people with scolorships or" at bounding box center [306, 280] width 440 height 69
click at [476, 275] on textarea "This event is raising more to provide people with scholarships or" at bounding box center [306, 280] width 440 height 69
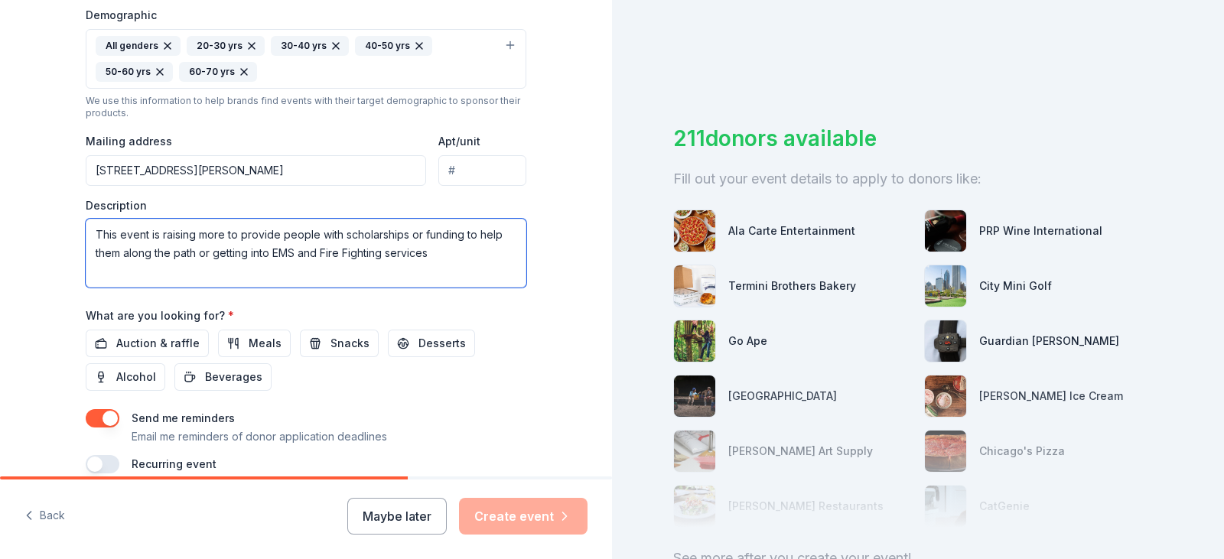
scroll to position [515, 0]
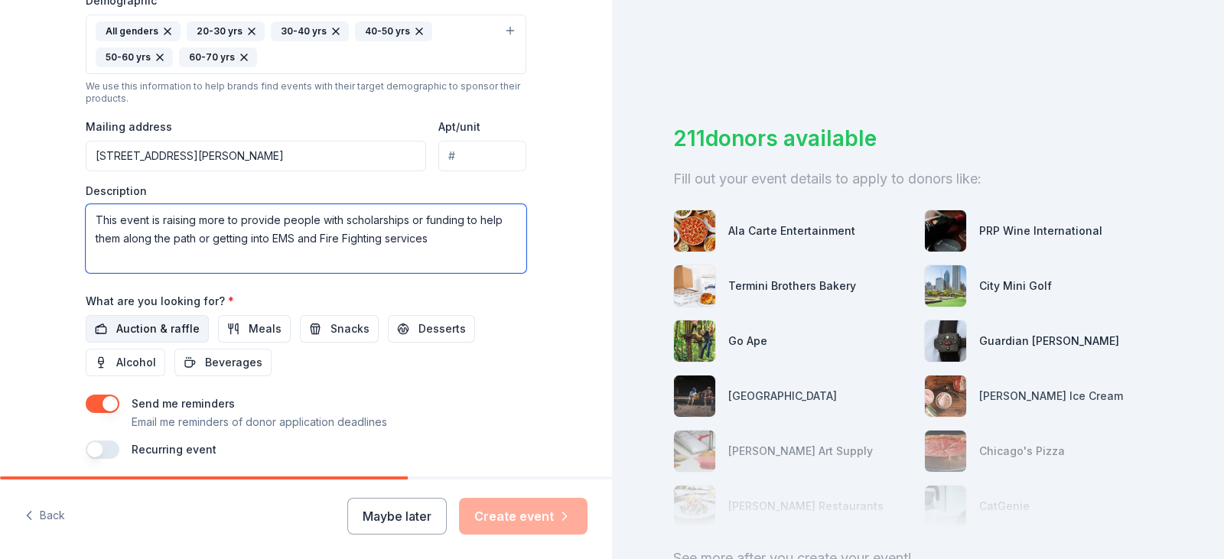
type textarea "This event is raising more to provide people with scholarships or funding to he…"
click at [135, 323] on span "Auction & raffle" at bounding box center [157, 329] width 83 height 18
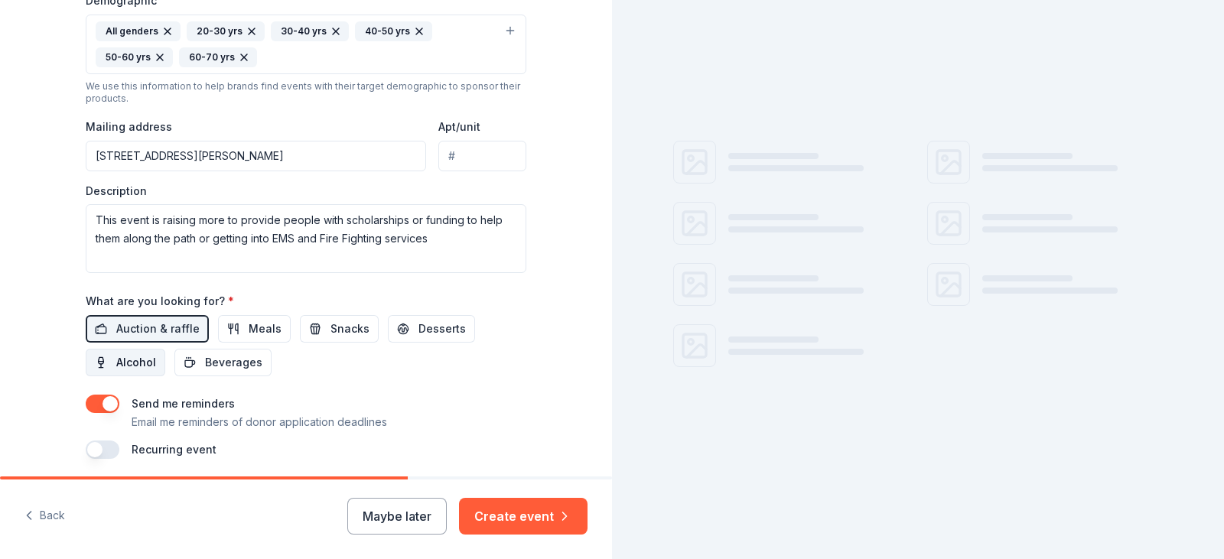
click at [152, 366] on button "Alcohol" at bounding box center [126, 363] width 80 height 28
click at [190, 367] on button "Beverages" at bounding box center [222, 363] width 97 height 28
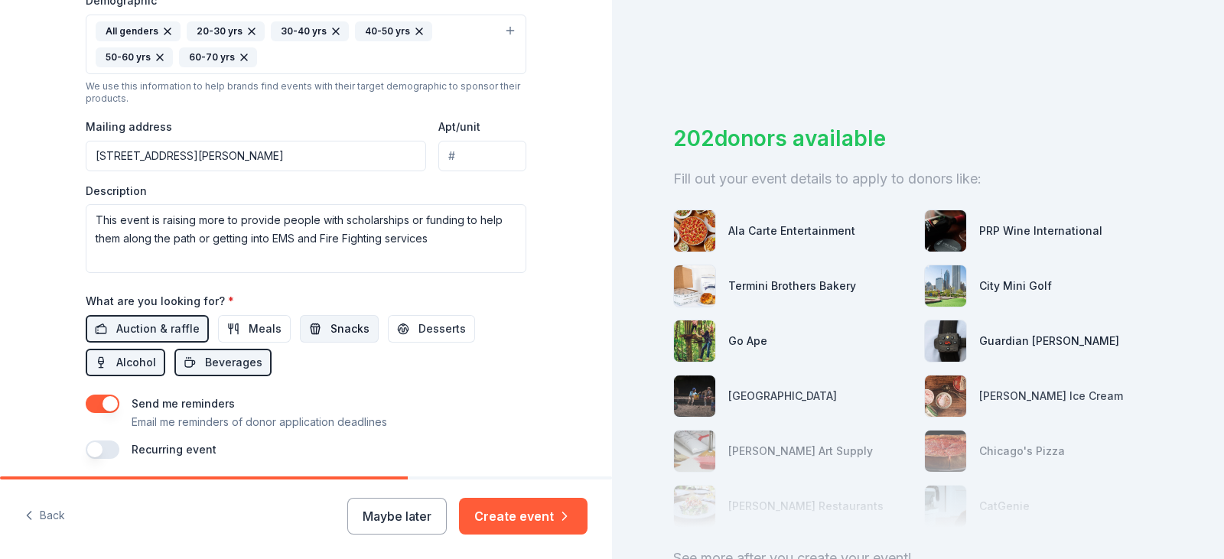
click at [342, 330] on span "Snacks" at bounding box center [349, 329] width 39 height 18
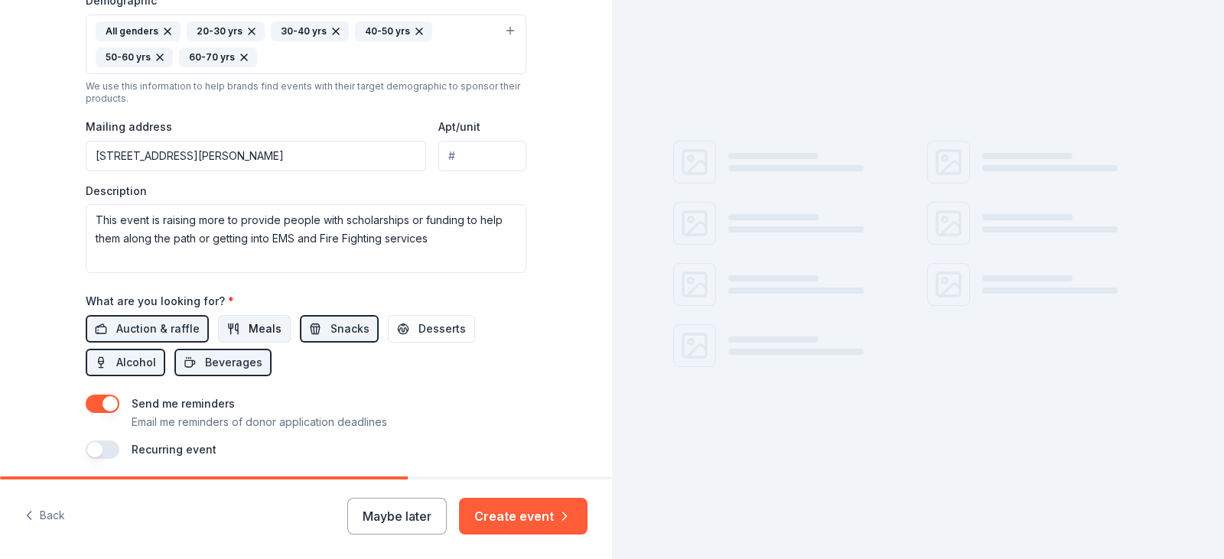
click at [229, 331] on button "Meals" at bounding box center [254, 329] width 73 height 28
click at [283, 336] on div "Auction & raffle Meals Snacks Desserts Alcohol Beverages" at bounding box center [306, 345] width 440 height 61
click at [254, 332] on span "Meals" at bounding box center [265, 329] width 33 height 18
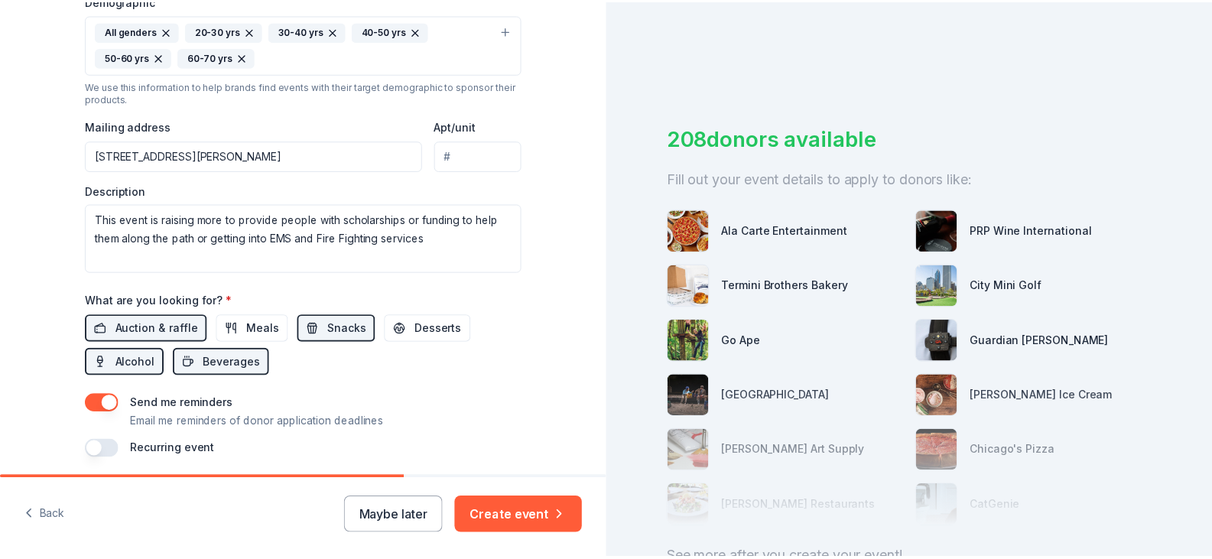
scroll to position [570, 0]
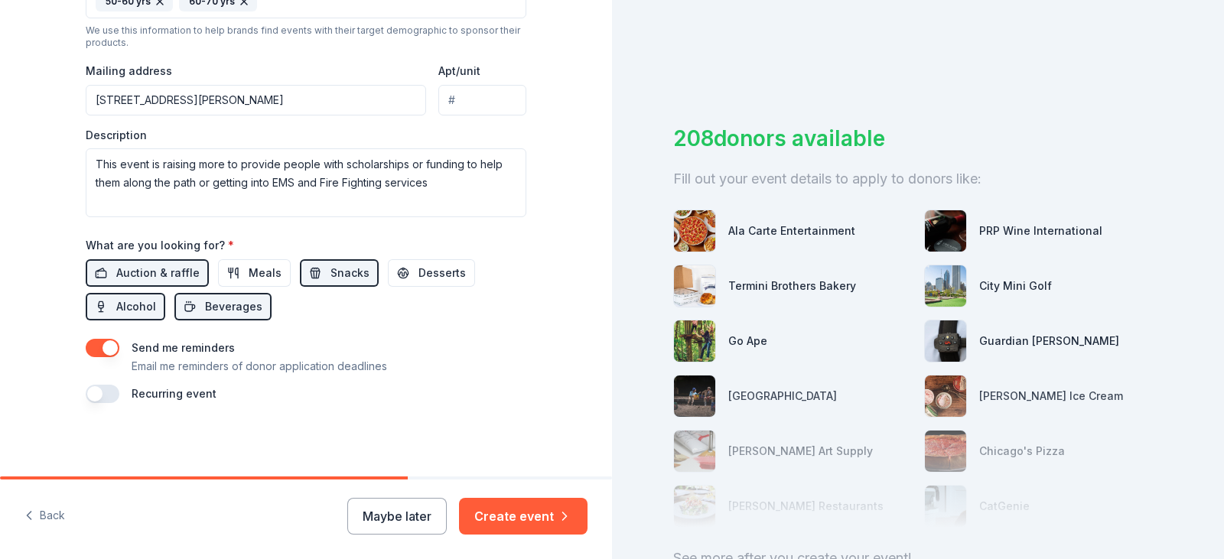
click at [103, 398] on button "button" at bounding box center [103, 394] width 34 height 18
click at [505, 501] on button "Create event" at bounding box center [523, 516] width 128 height 37
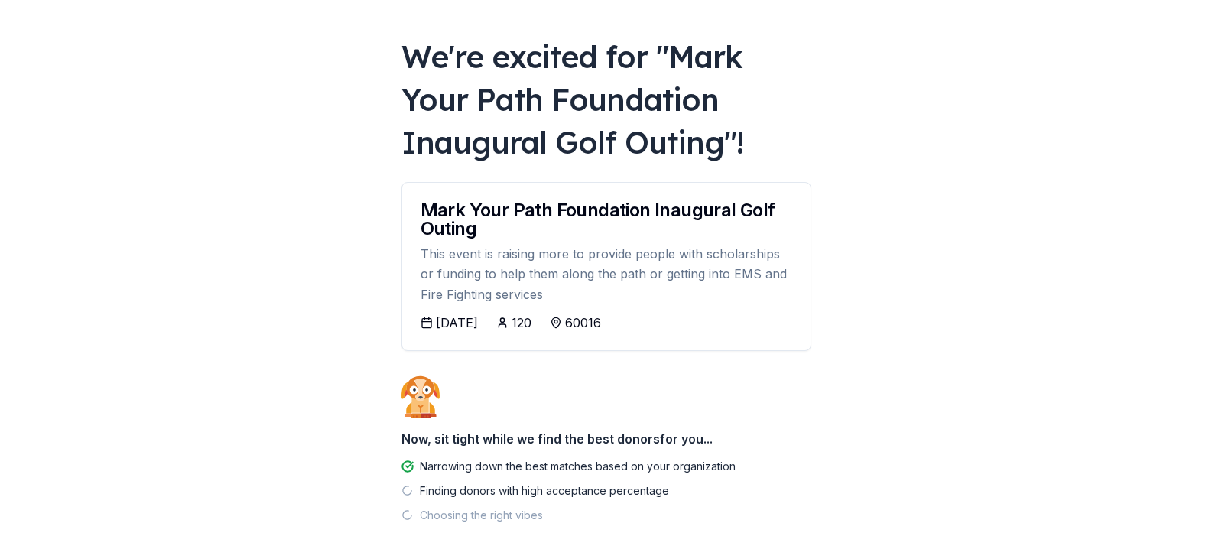
scroll to position [128, 0]
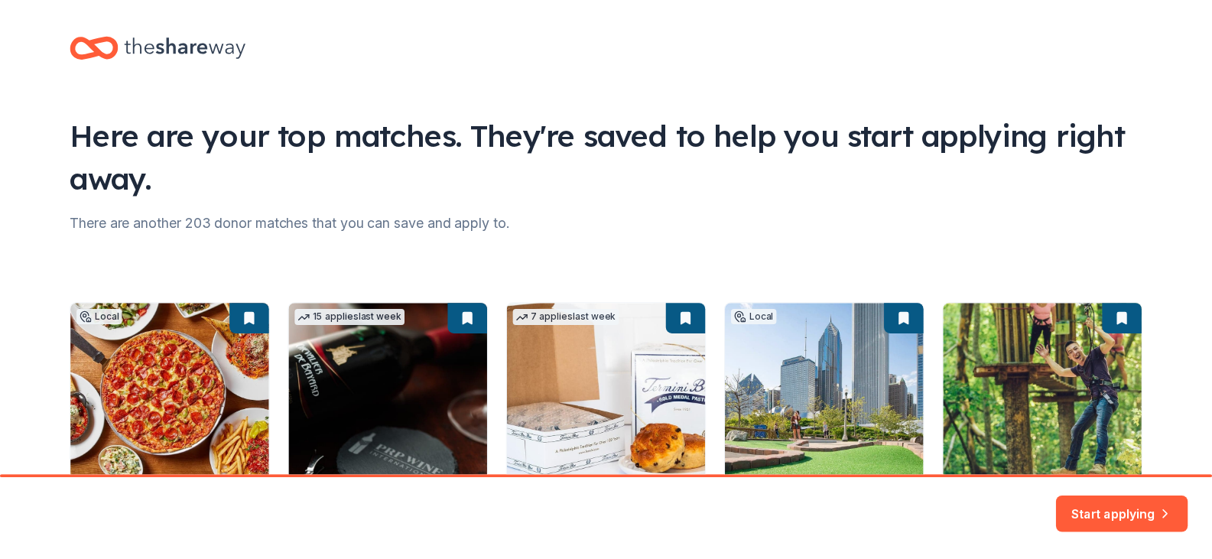
scroll to position [8, 0]
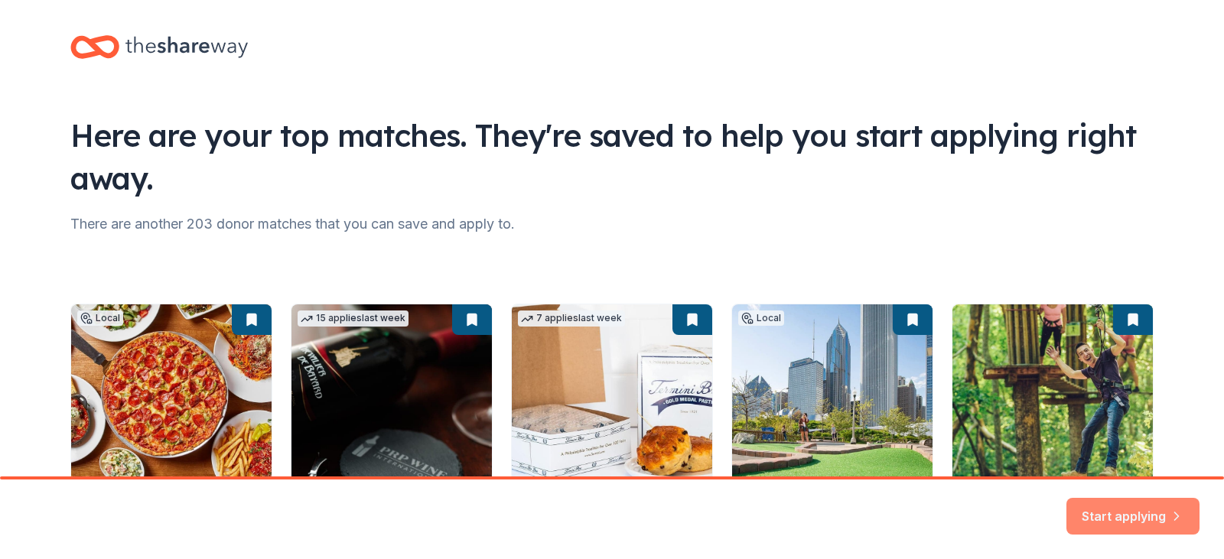
click at [1144, 520] on button "Start applying" at bounding box center [1132, 507] width 133 height 37
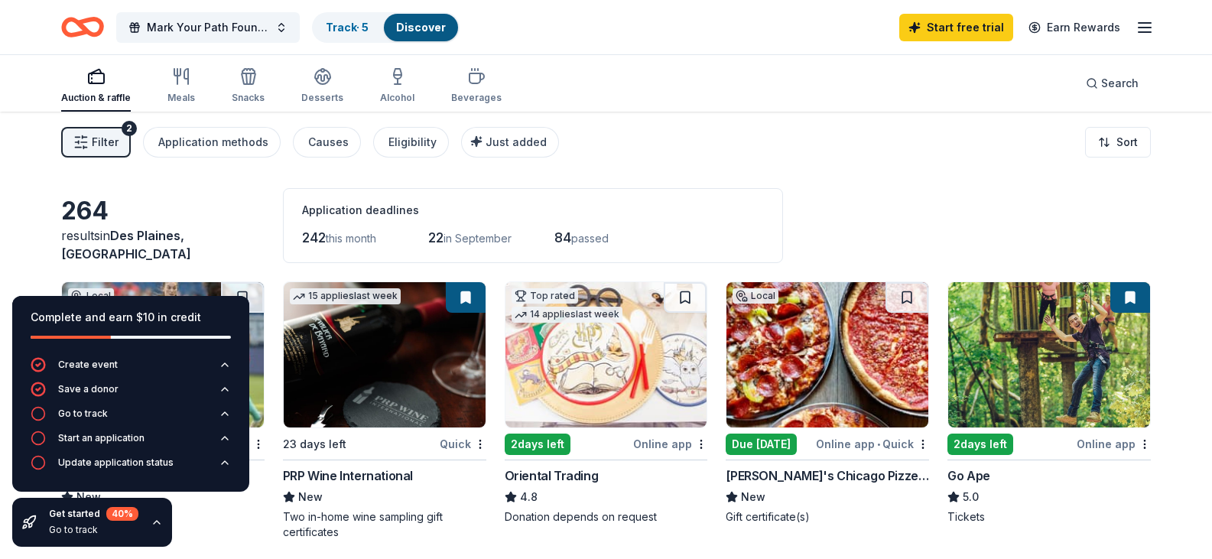
click at [234, 213] on div "264 results in [GEOGRAPHIC_DATA], [GEOGRAPHIC_DATA] Application deadlines 242 t…" at bounding box center [606, 225] width 1090 height 75
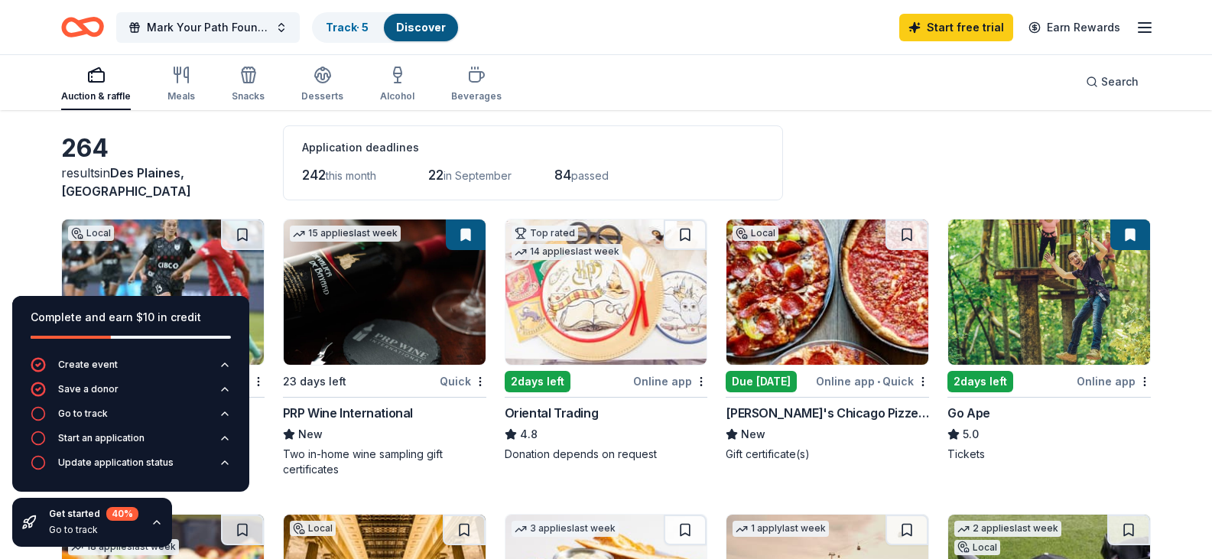
scroll to position [63, 0]
click at [236, 230] on button at bounding box center [242, 234] width 43 height 31
click at [236, 230] on button at bounding box center [244, 234] width 40 height 31
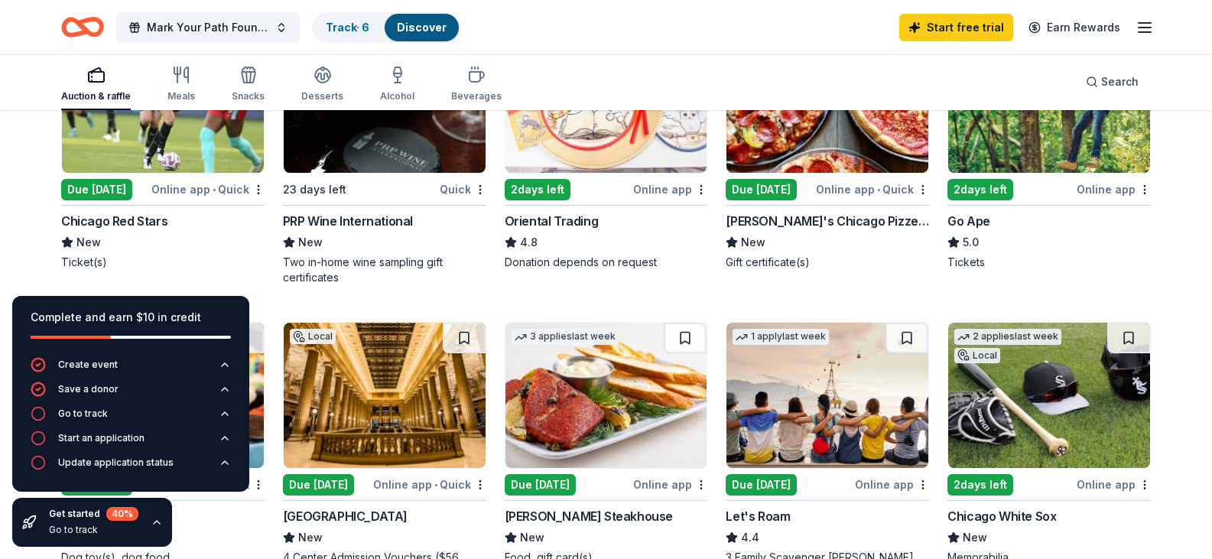
scroll to position [259, 0]
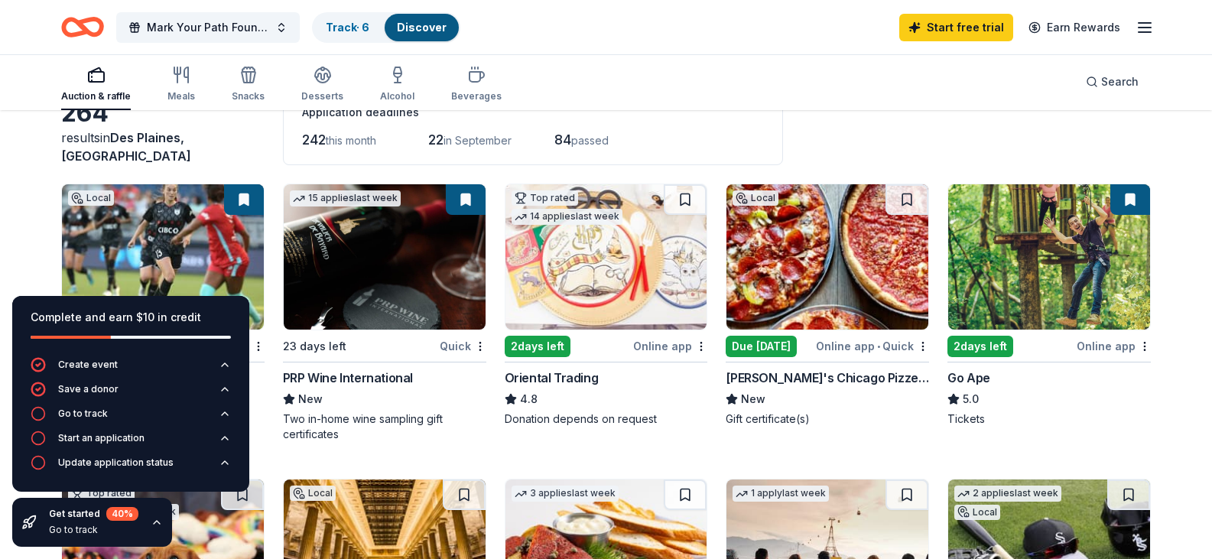
scroll to position [96, 0]
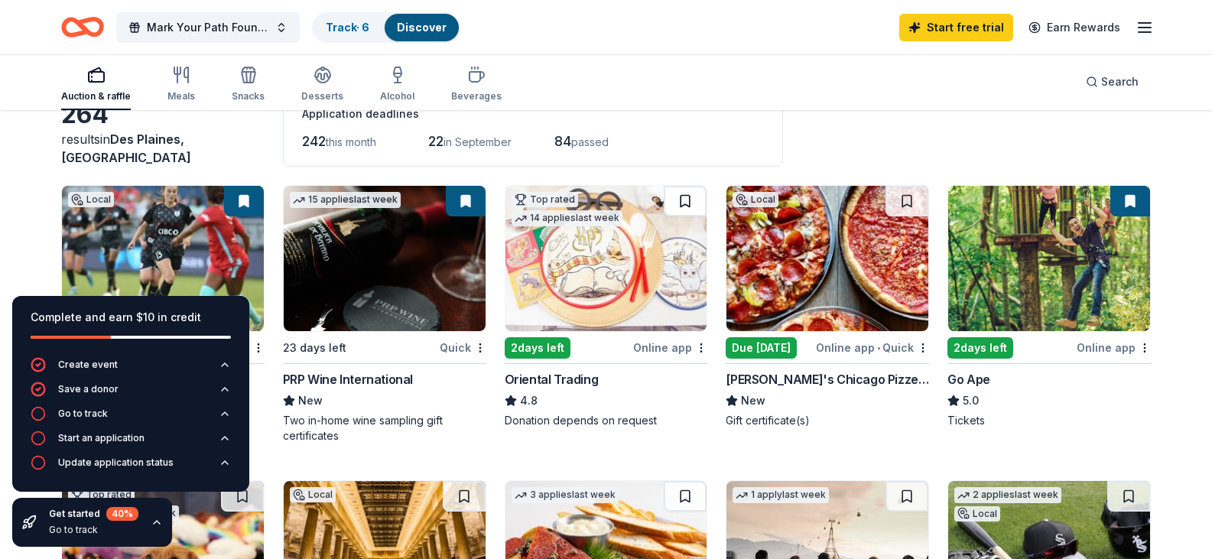
click at [684, 200] on button at bounding box center [685, 201] width 43 height 31
click at [901, 196] on button at bounding box center [907, 201] width 43 height 31
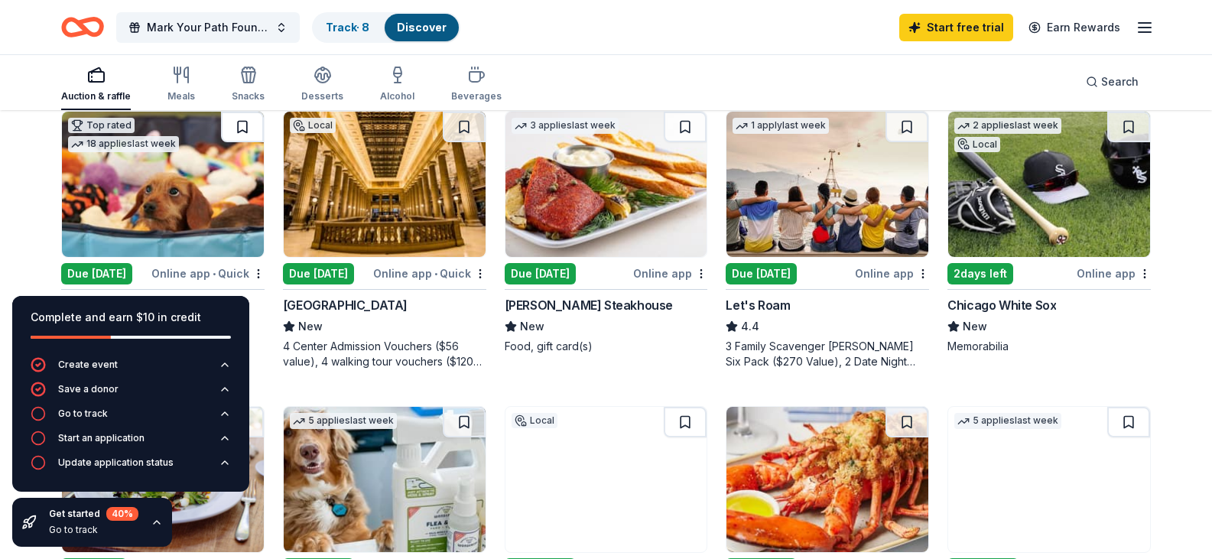
scroll to position [465, 0]
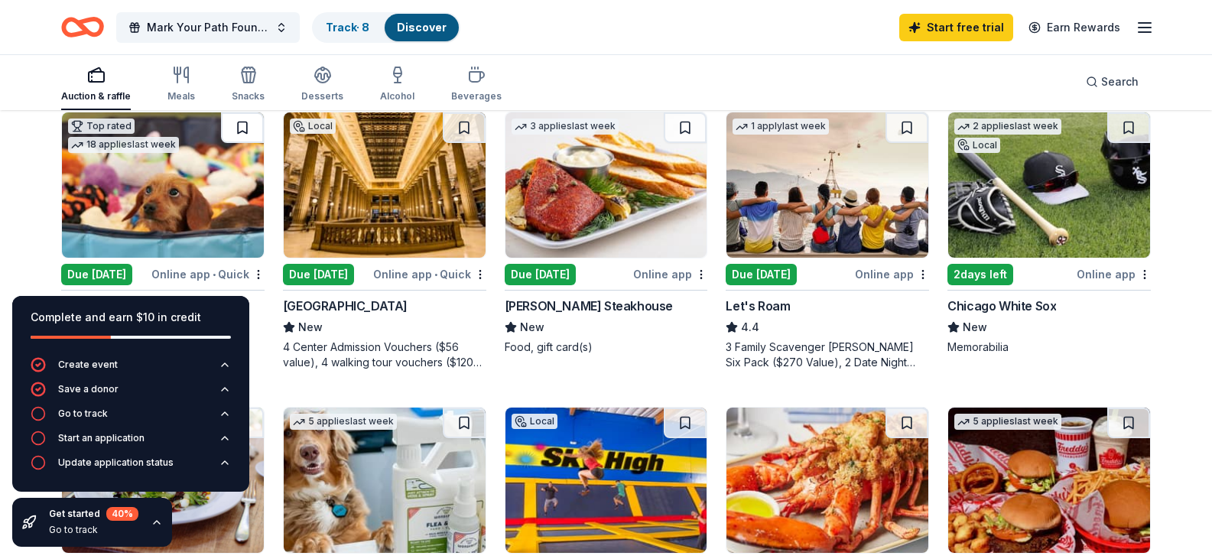
click at [243, 143] on button at bounding box center [242, 127] width 43 height 31
click at [466, 143] on button at bounding box center [464, 127] width 43 height 31
click at [685, 143] on button at bounding box center [685, 127] width 43 height 31
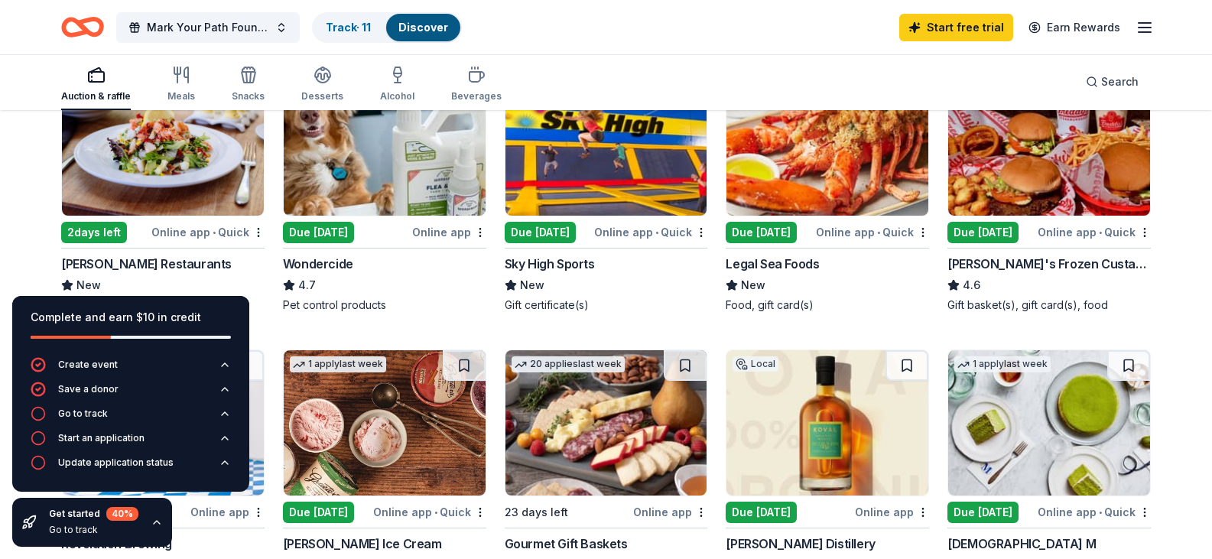
scroll to position [801, 0]
click at [473, 102] on button at bounding box center [464, 86] width 43 height 31
click at [230, 102] on button at bounding box center [242, 86] width 43 height 31
click at [689, 102] on button at bounding box center [685, 86] width 43 height 31
click at [902, 102] on button at bounding box center [907, 86] width 43 height 31
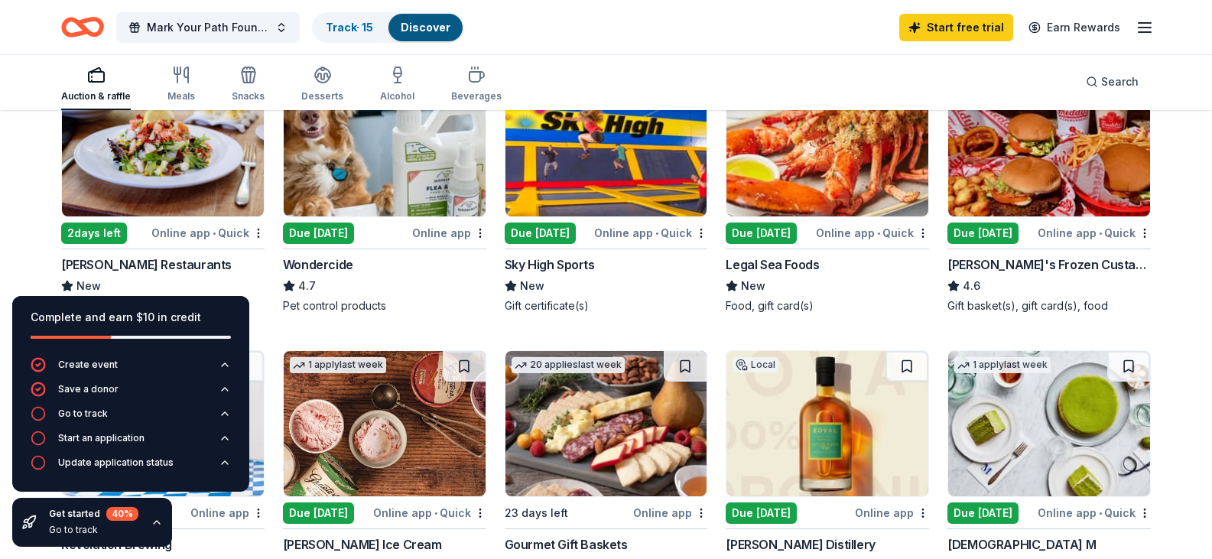
click at [1139, 102] on button at bounding box center [1128, 86] width 43 height 31
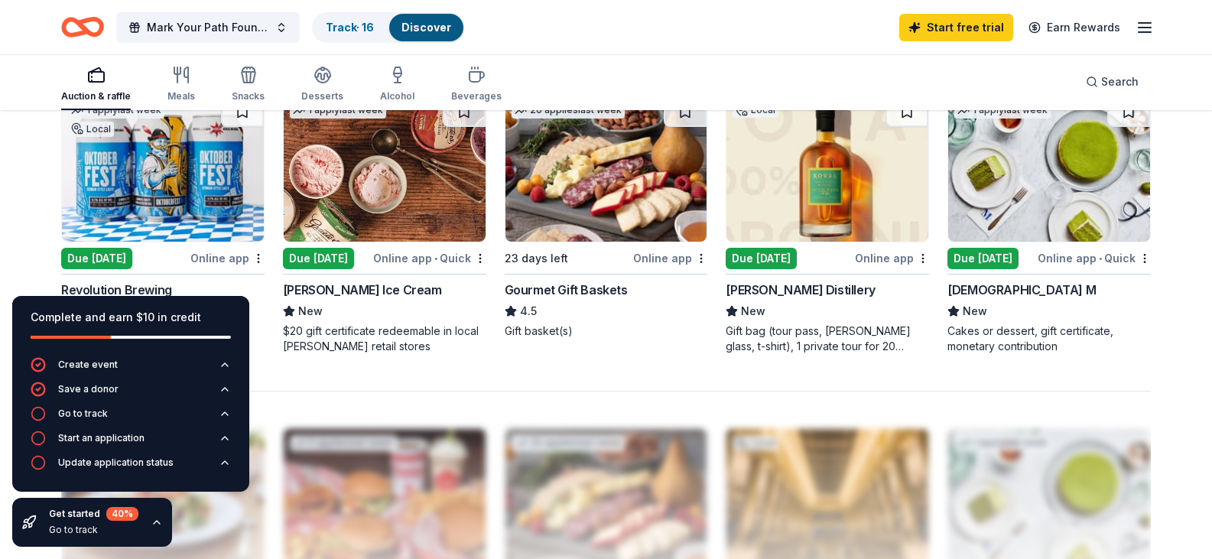
scroll to position [1053, 0]
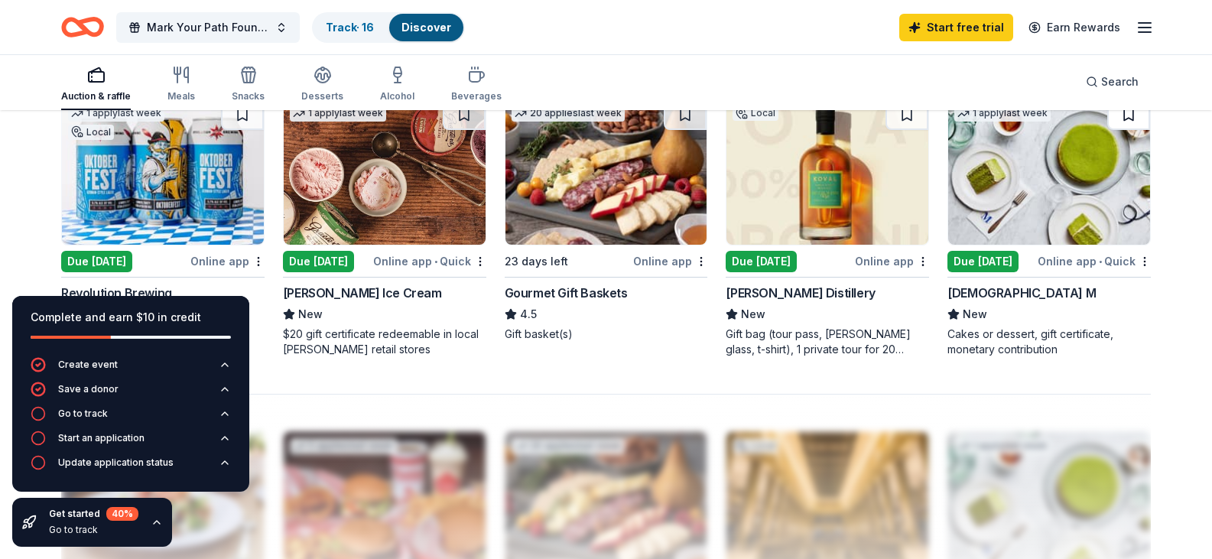
click at [1130, 130] on button at bounding box center [1128, 114] width 43 height 31
click at [916, 130] on button at bounding box center [907, 114] width 43 height 31
click at [673, 130] on button at bounding box center [685, 114] width 43 height 31
click at [459, 130] on button at bounding box center [464, 114] width 43 height 31
click at [236, 130] on button at bounding box center [242, 114] width 43 height 31
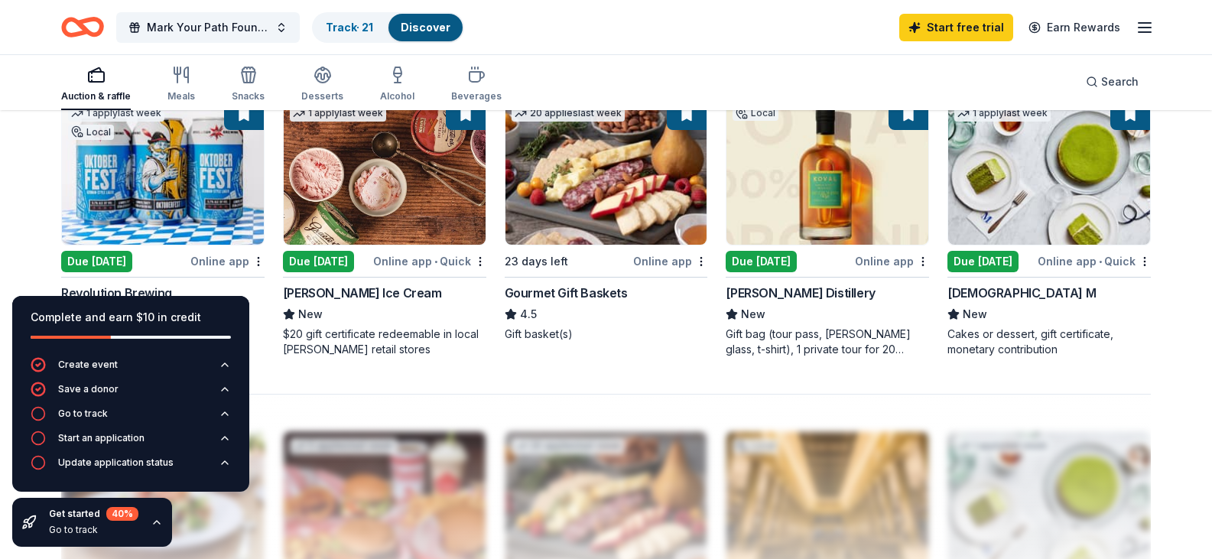
click at [678, 130] on button at bounding box center [687, 114] width 40 height 31
click at [685, 130] on button at bounding box center [687, 114] width 40 height 31
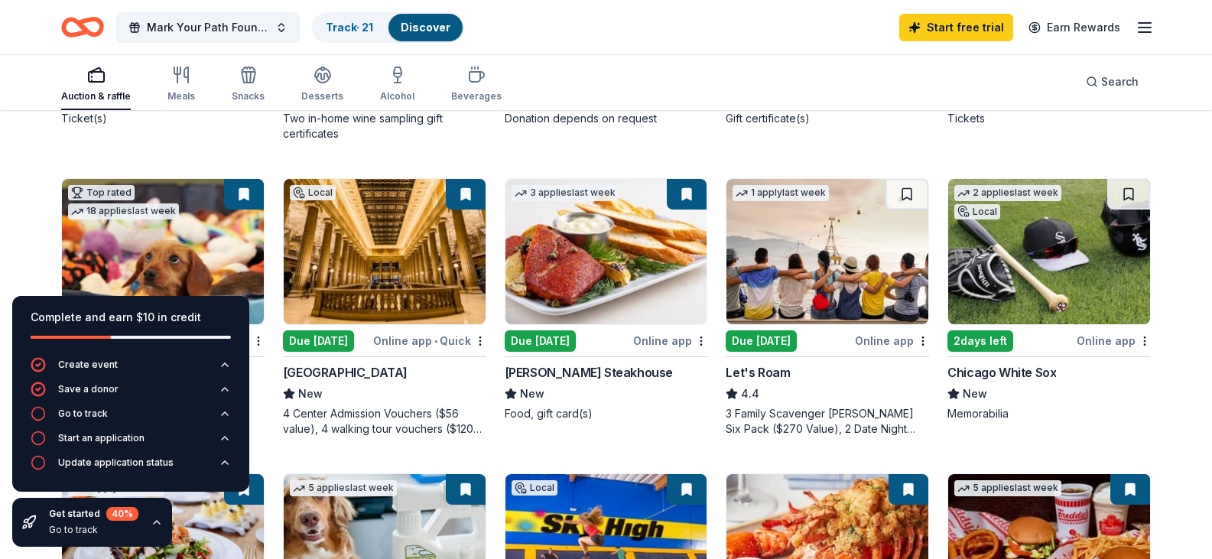
scroll to position [398, 0]
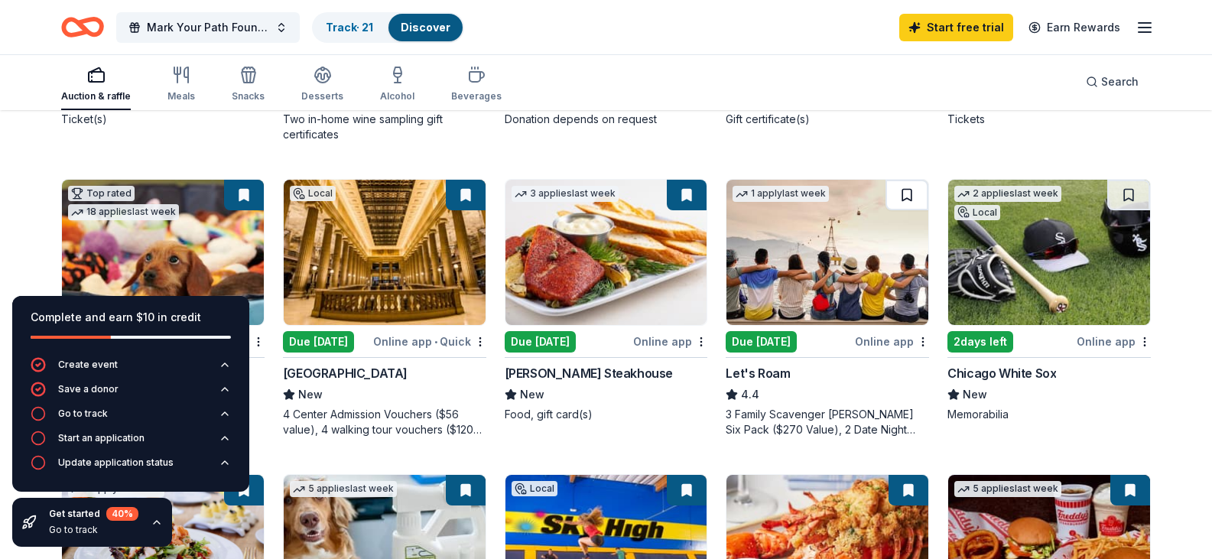
click at [909, 210] on button at bounding box center [907, 195] width 43 height 31
click at [419, 30] on link "Discover" at bounding box center [428, 27] width 50 height 13
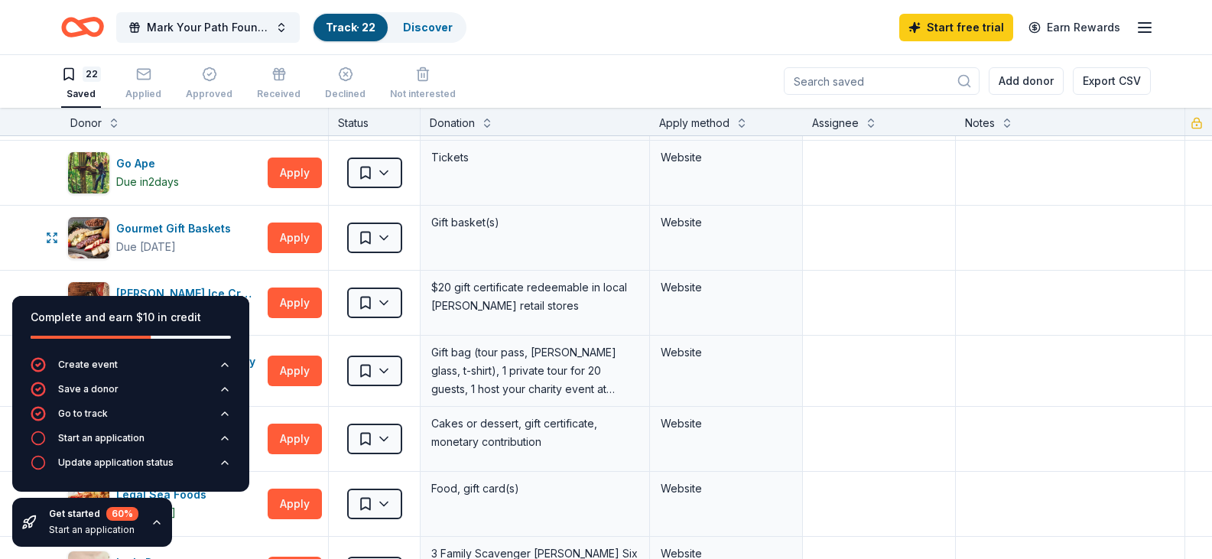
scroll to position [521, 0]
click at [389, 244] on html "Mark Your Path Foundation Inaugural Golf Outing Track · 22 Discover Start free …" at bounding box center [606, 278] width 1212 height 559
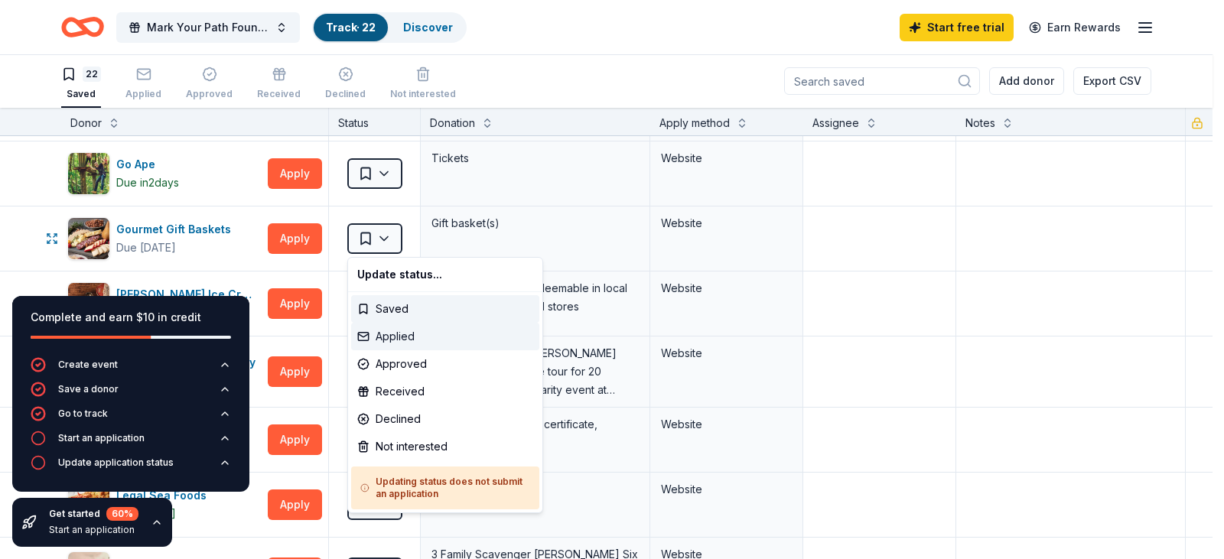
click at [392, 337] on div "Applied" at bounding box center [445, 337] width 188 height 28
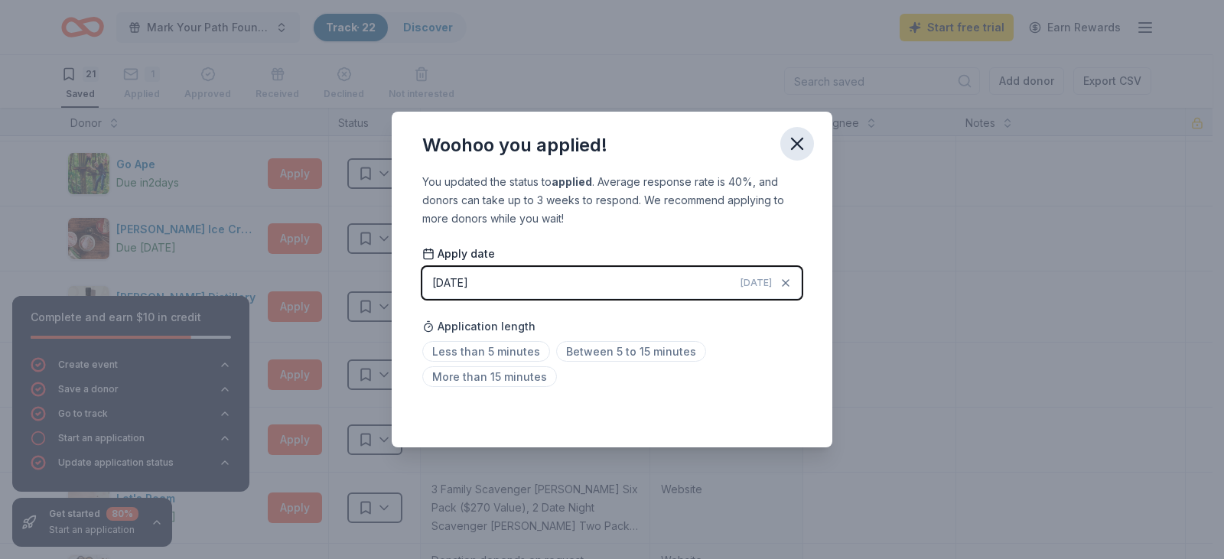
click at [795, 143] on icon "button" at bounding box center [796, 143] width 21 height 21
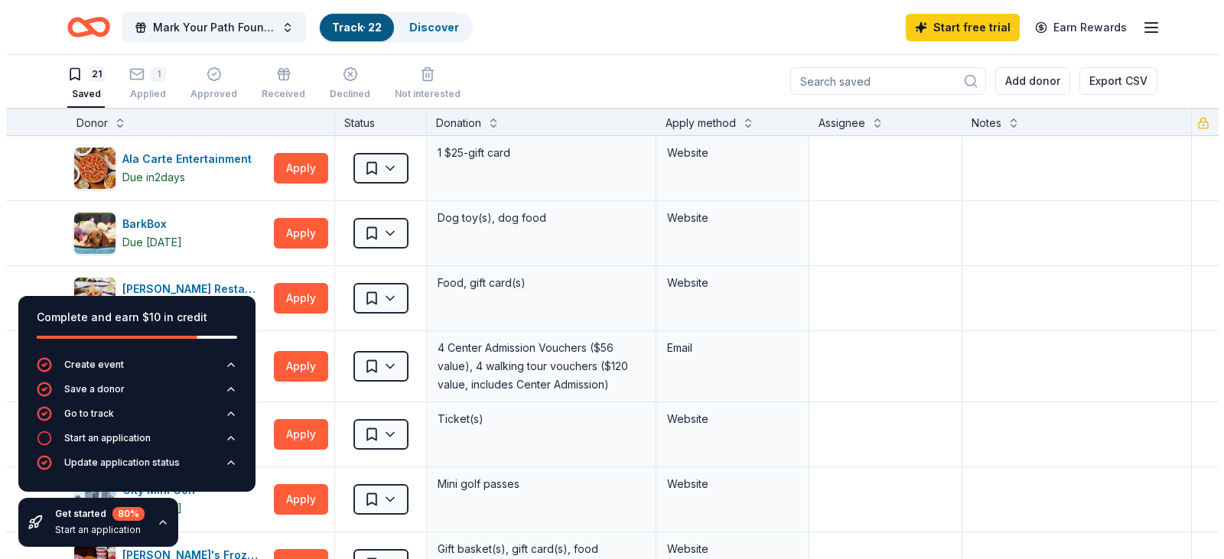
scroll to position [0, 0]
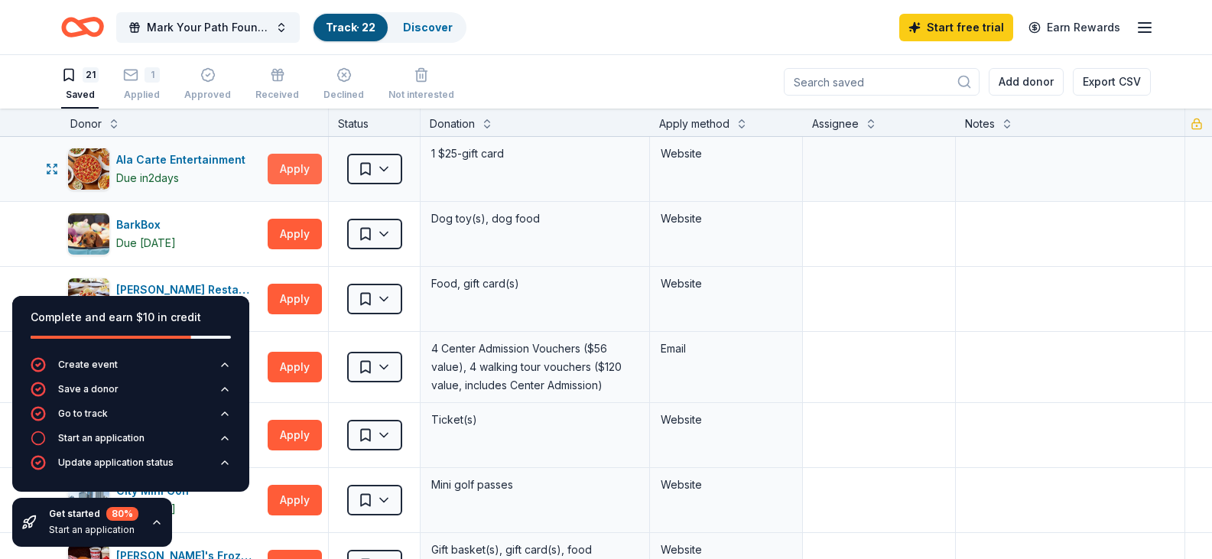
click at [300, 163] on button "Apply" at bounding box center [295, 169] width 54 height 31
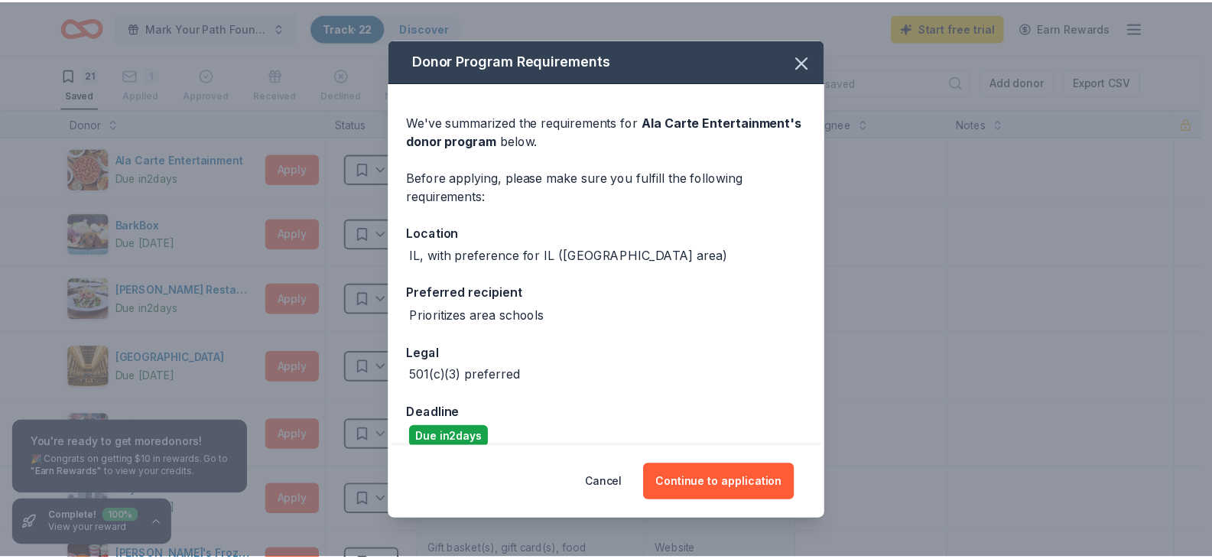
scroll to position [80, 0]
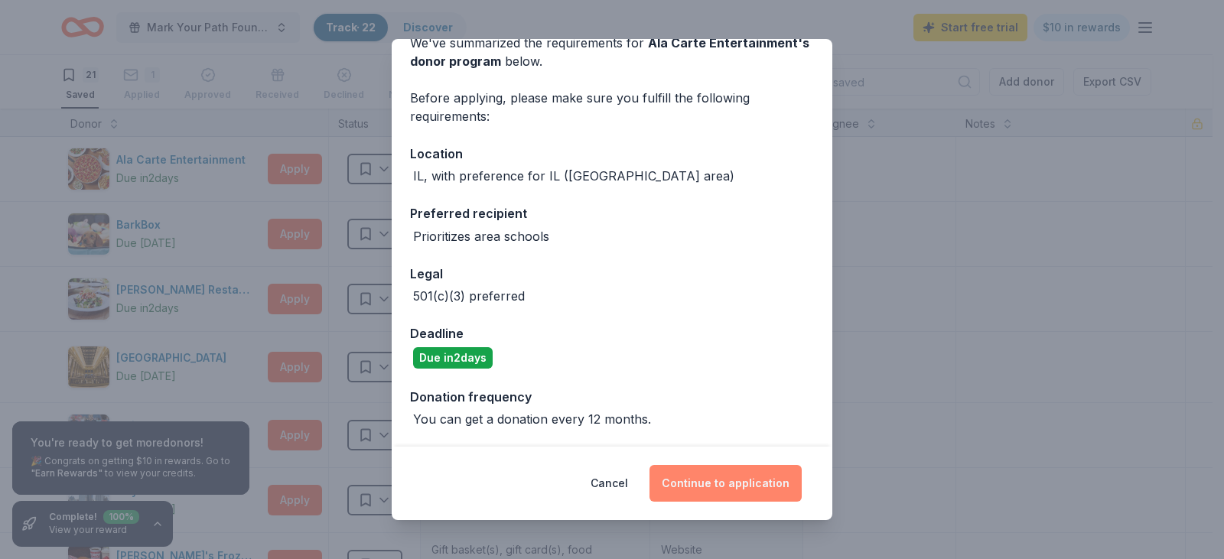
click at [725, 476] on button "Continue to application" at bounding box center [725, 483] width 152 height 37
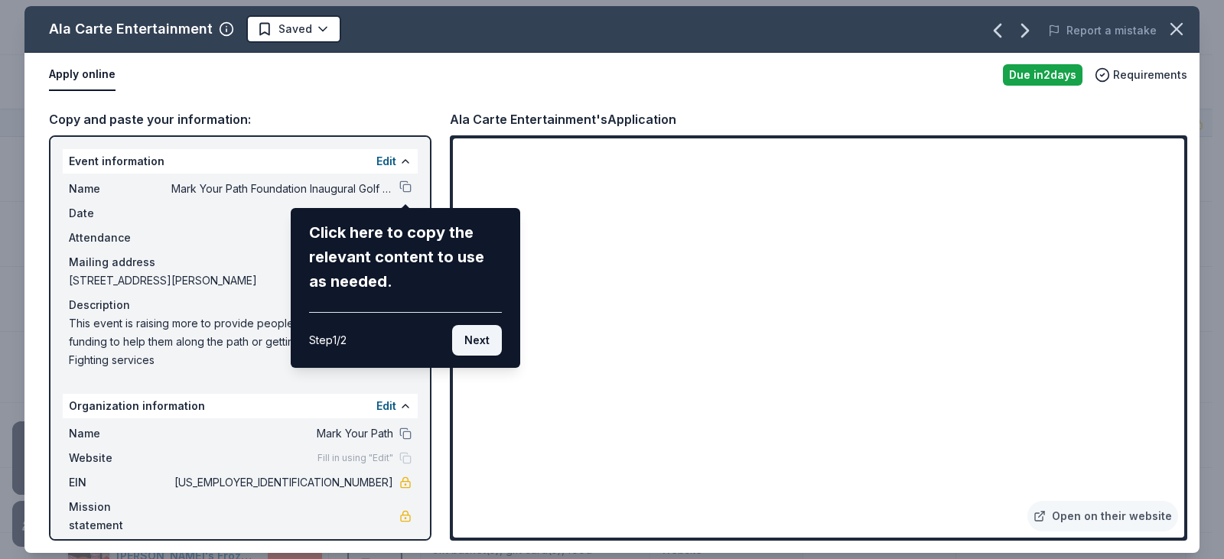
click at [486, 338] on button "Next" at bounding box center [477, 340] width 50 height 31
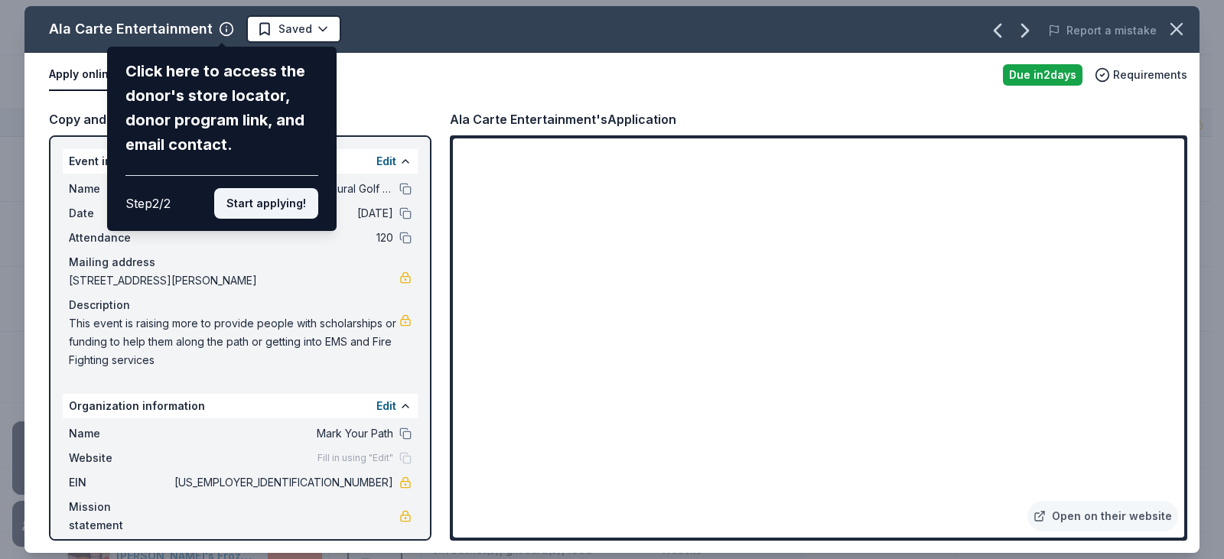
click at [305, 205] on button "Start applying!" at bounding box center [266, 203] width 104 height 31
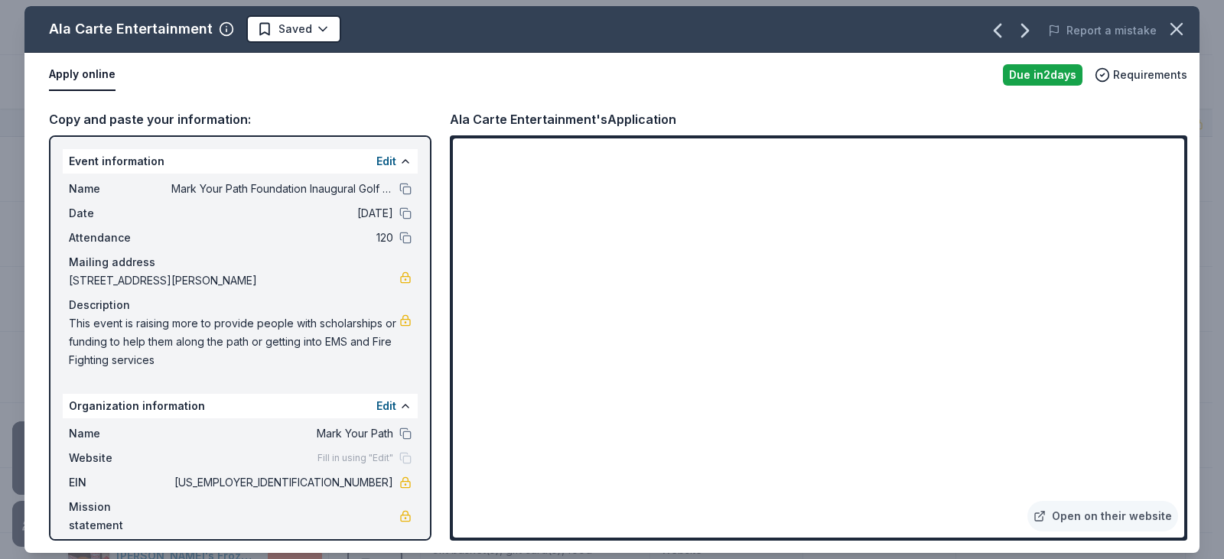
click at [292, 281] on span "[STREET_ADDRESS][PERSON_NAME]" at bounding box center [234, 280] width 330 height 18
drag, startPoint x: 320, startPoint y: 283, endPoint x: 113, endPoint y: 281, distance: 207.3
click at [113, 281] on span "[STREET_ADDRESS][PERSON_NAME]" at bounding box center [234, 280] width 330 height 18
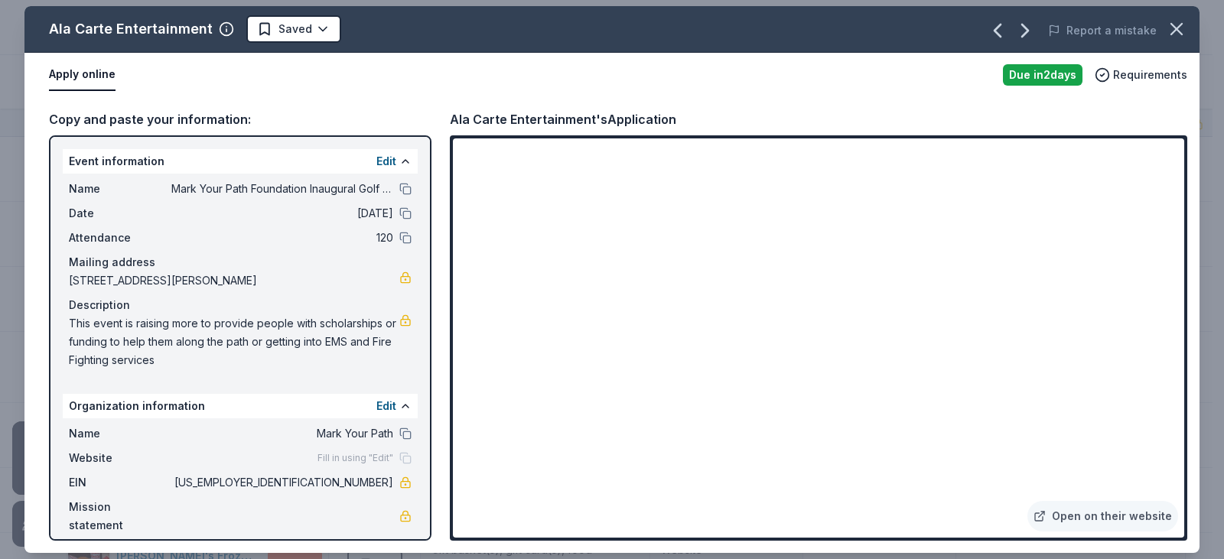
drag, startPoint x: 354, startPoint y: 370, endPoint x: 127, endPoint y: 334, distance: 230.0
click at [127, 334] on div "Name Mark Your Path Foundation Inaugural Golf Outing Date [DATE] Attendance 120…" at bounding box center [240, 275] width 355 height 202
drag, startPoint x: 161, startPoint y: 363, endPoint x: 123, endPoint y: 347, distance: 40.8
click at [123, 347] on span "This event is raising more to provide people with scholarships or funding to he…" at bounding box center [234, 341] width 330 height 55
click at [1035, 24] on icon "button" at bounding box center [1024, 30] width 24 height 24
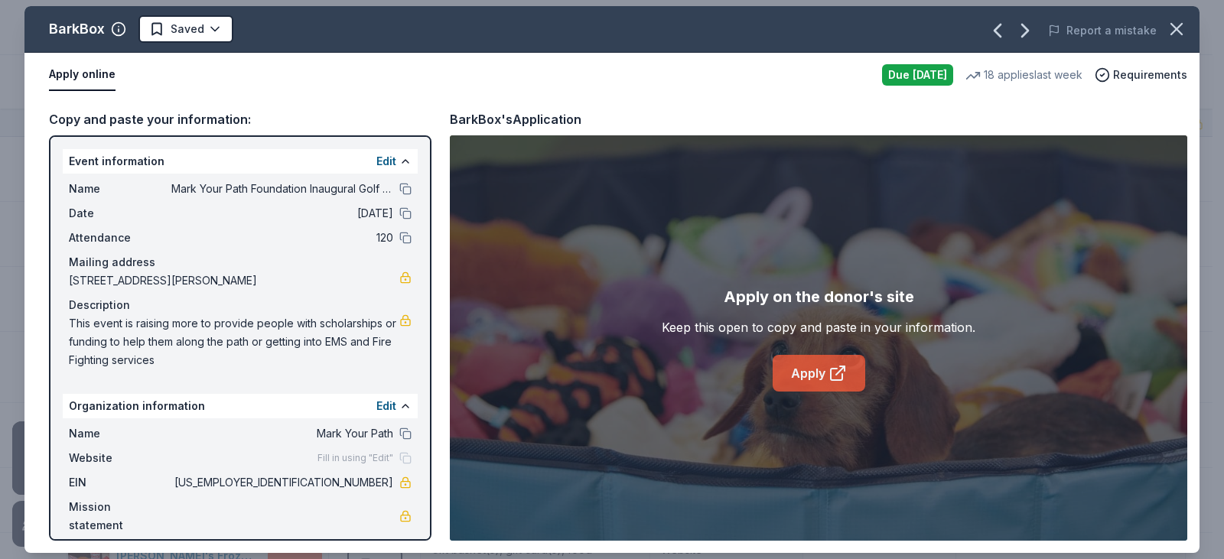
click at [829, 370] on icon at bounding box center [837, 373] width 18 height 18
click at [1028, 36] on icon "button" at bounding box center [1025, 30] width 6 height 12
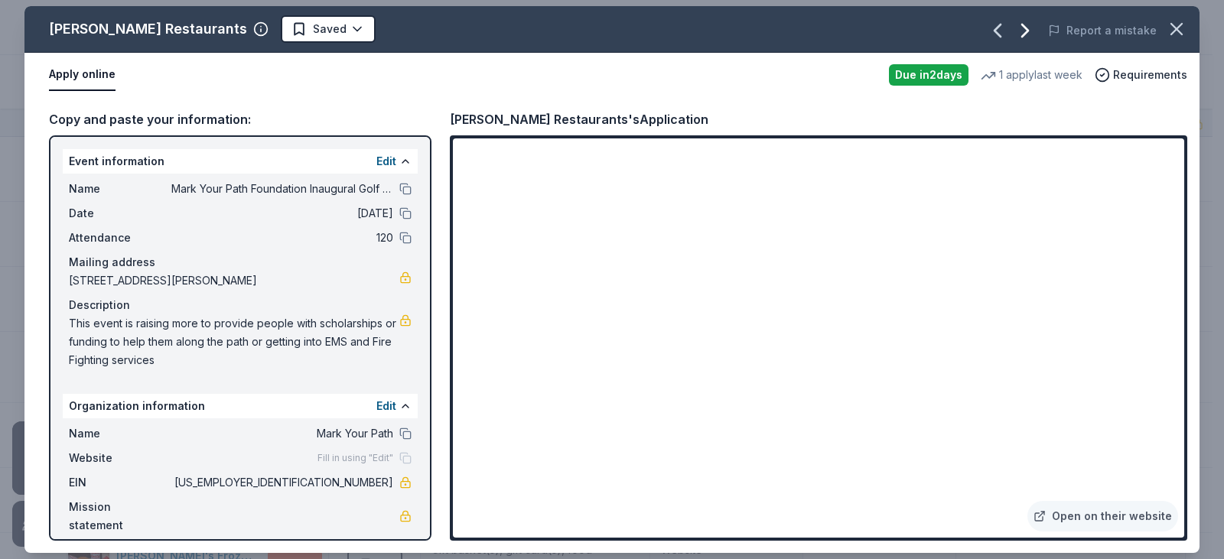
click at [1025, 26] on icon "button" at bounding box center [1024, 30] width 24 height 24
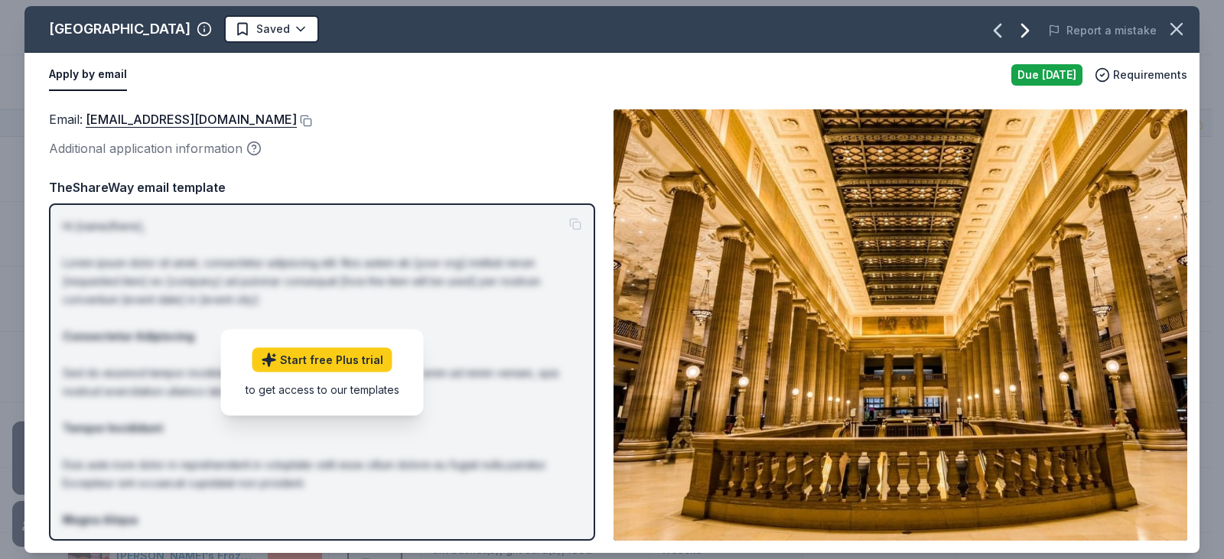
click at [1027, 32] on icon "button" at bounding box center [1024, 30] width 24 height 24
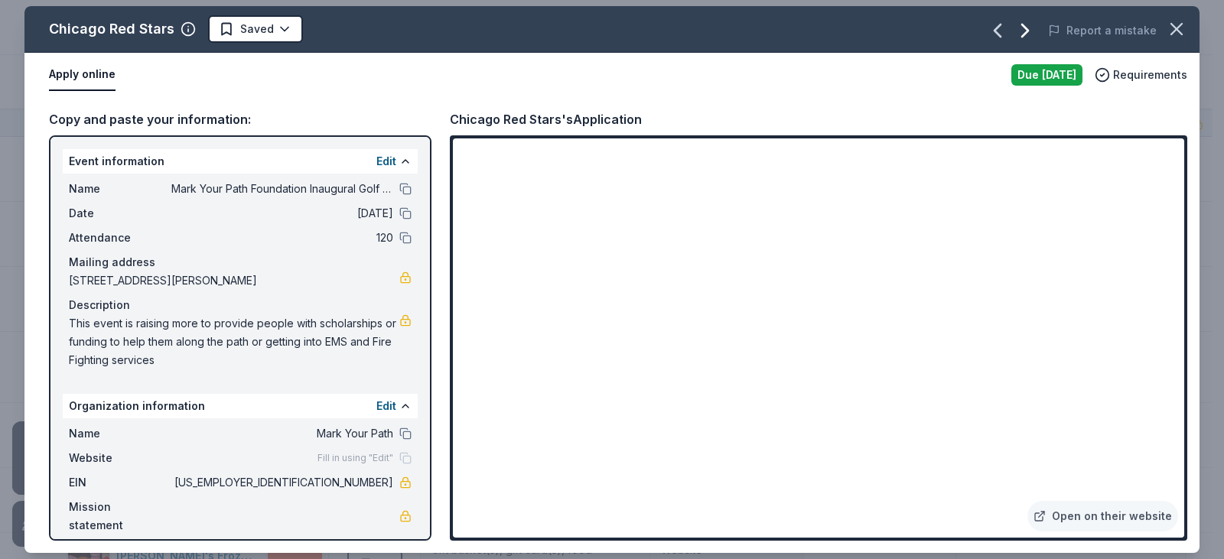
click at [1022, 33] on icon "button" at bounding box center [1024, 30] width 24 height 24
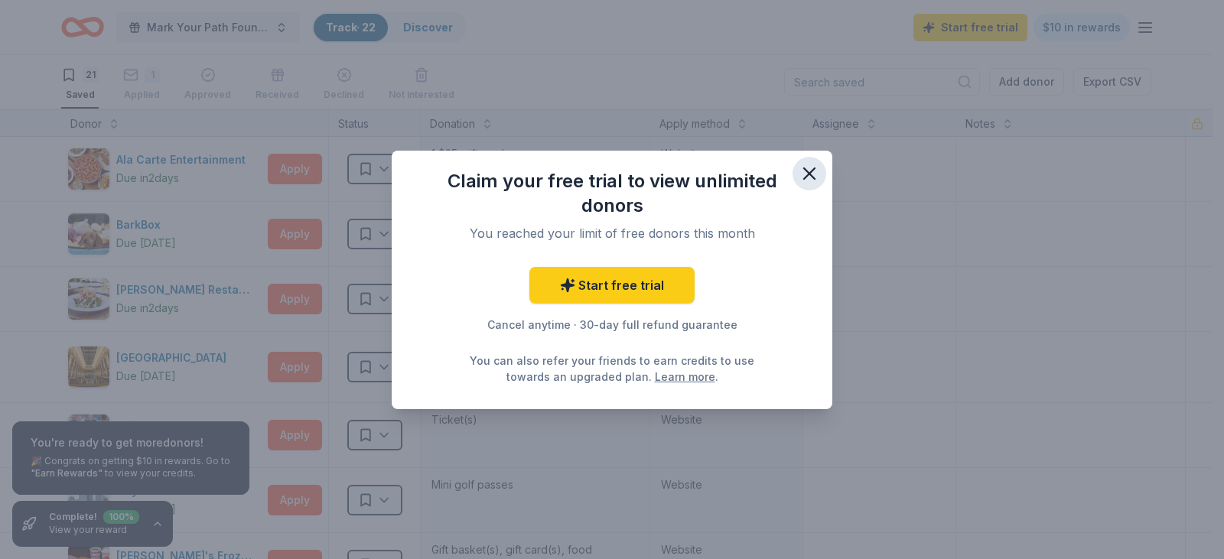
click at [805, 174] on icon "button" at bounding box center [808, 173] width 21 height 21
